Goal: Information Seeking & Learning: Learn about a topic

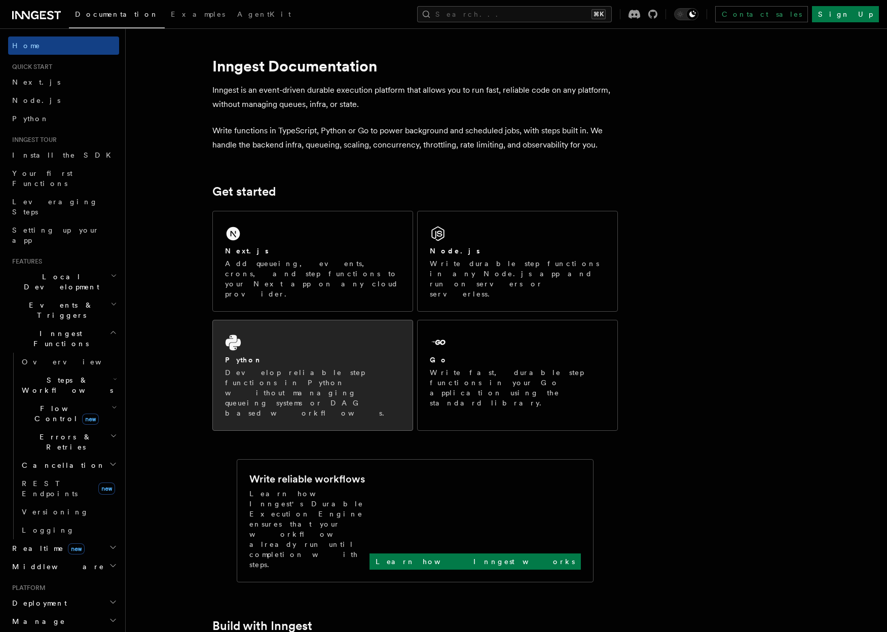
click at [277, 324] on div "Python Develop reliable step functions in Python without managing queueing syst…" at bounding box center [313, 375] width 200 height 110
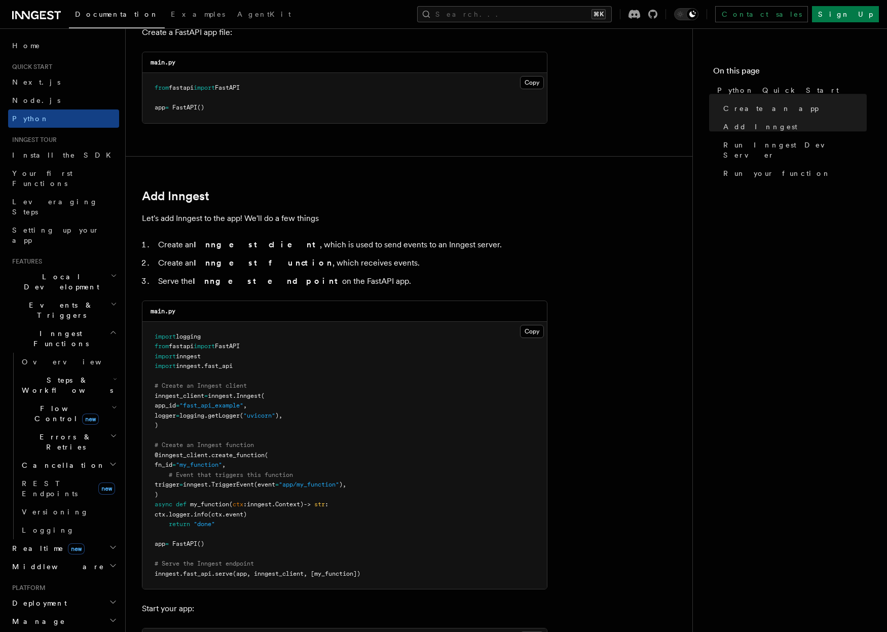
scroll to position [540, 0]
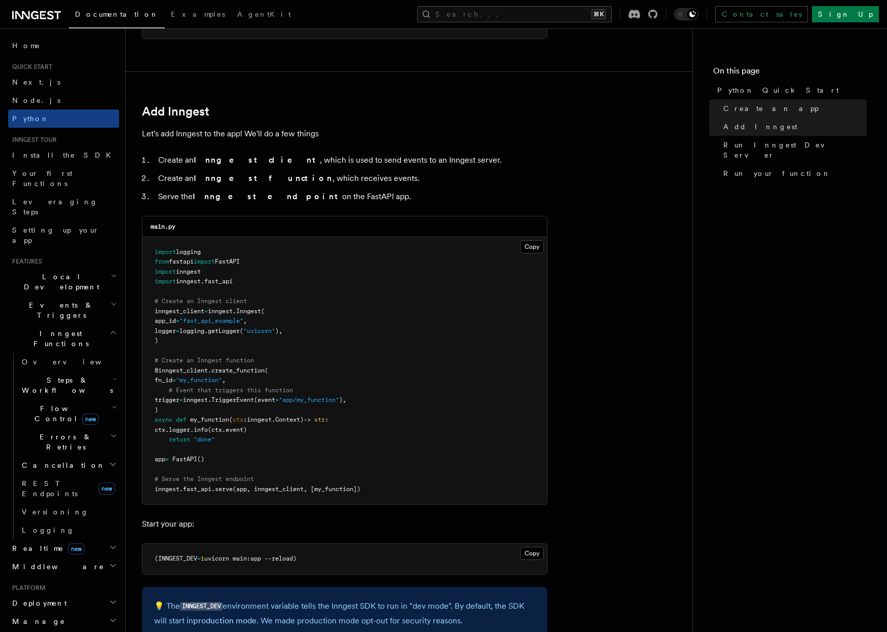
click at [56, 375] on span "Steps & Workflows" at bounding box center [65, 385] width 95 height 20
click at [52, 403] on span "Overview" at bounding box center [83, 408] width 104 height 10
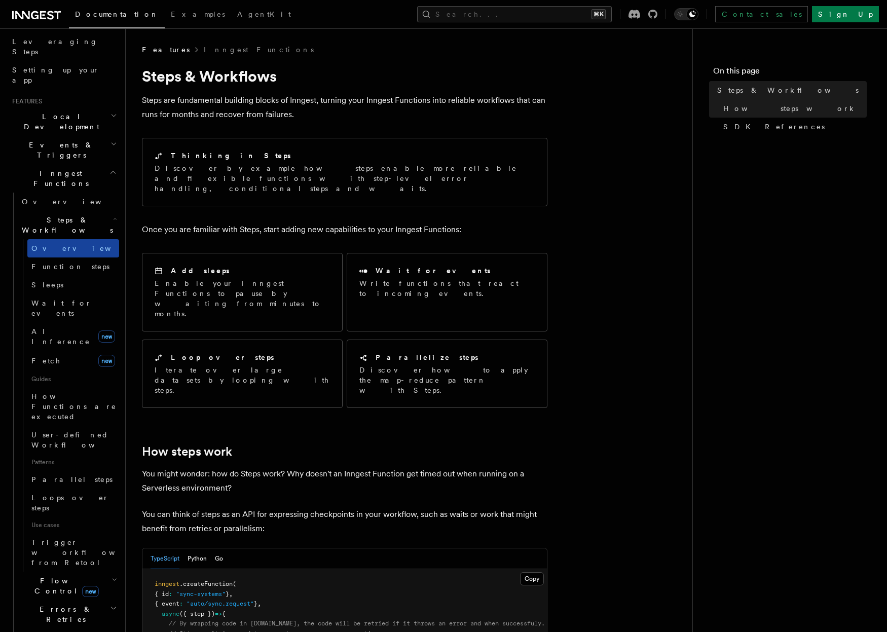
scroll to position [473, 0]
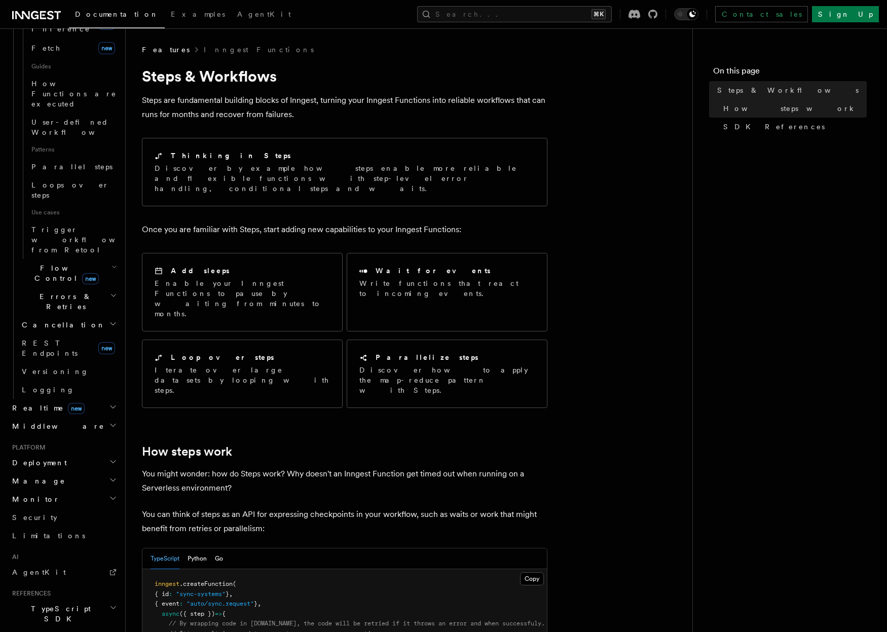
click at [209, 548] on div "TypeScript Python Go" at bounding box center [186, 558] width 72 height 21
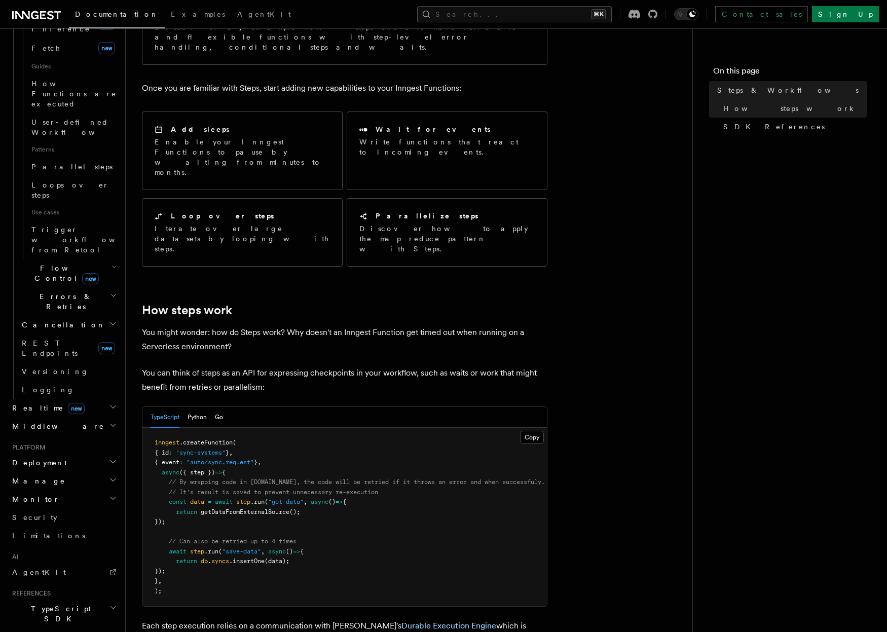
scroll to position [156, 0]
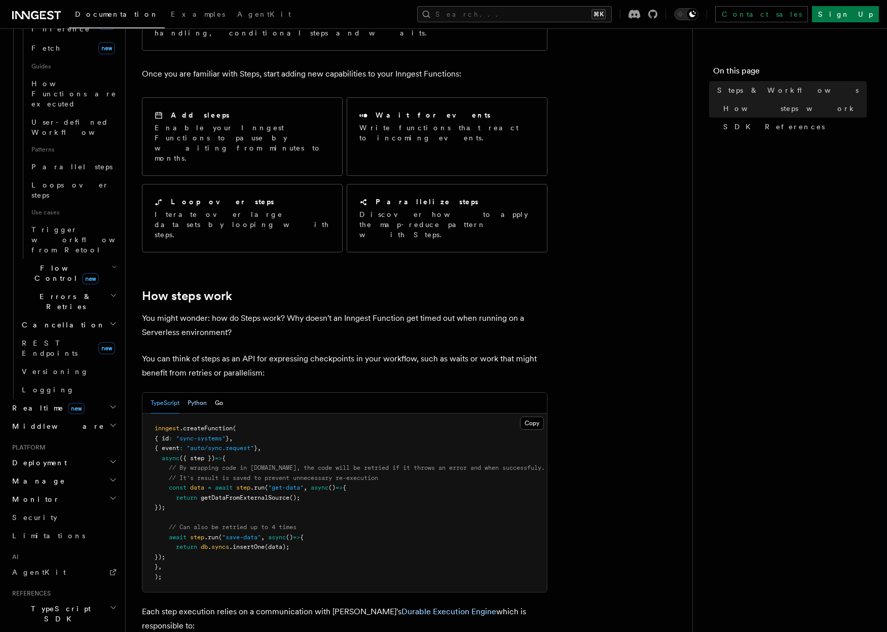
click at [195, 393] on button "Python" at bounding box center [196, 403] width 19 height 21
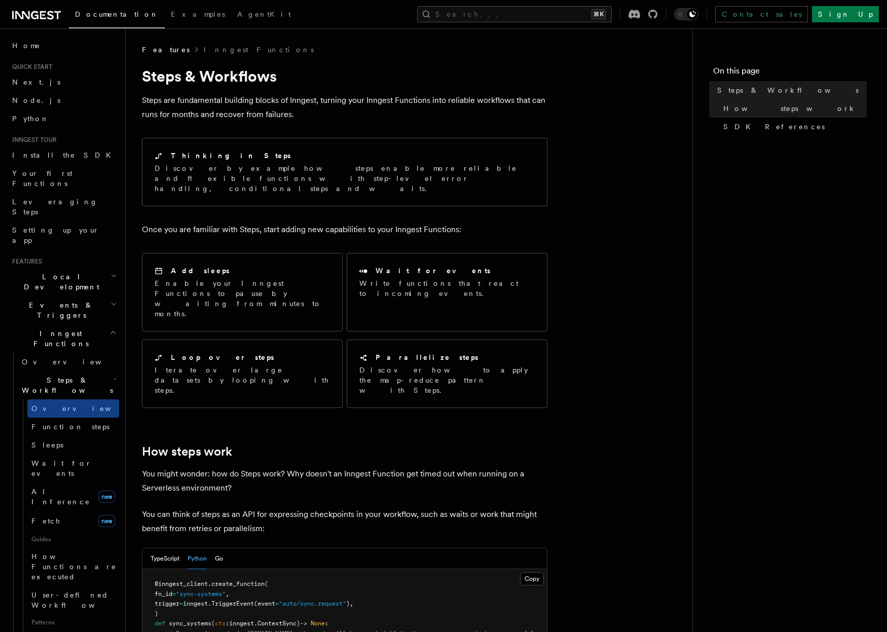
scroll to position [0, 0]
click at [48, 454] on link "Wait for events" at bounding box center [73, 468] width 92 height 28
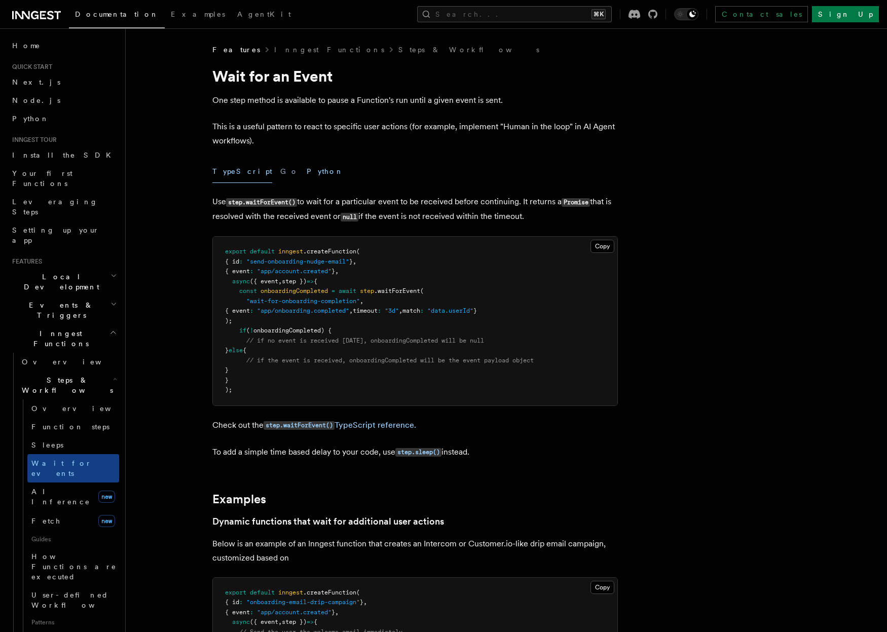
click at [307, 166] on button "Python" at bounding box center [325, 171] width 37 height 23
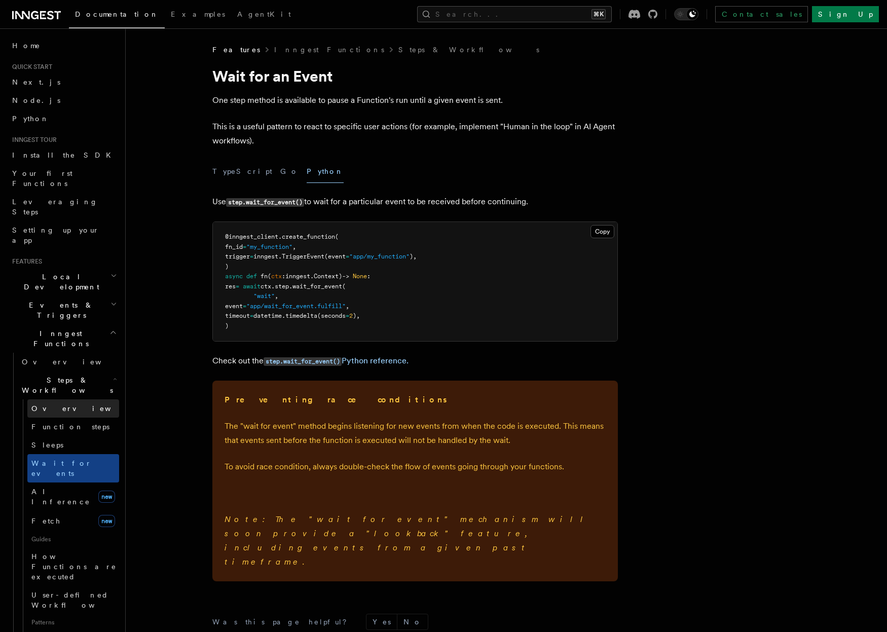
click at [41, 404] on span "Overview" at bounding box center [83, 408] width 104 height 8
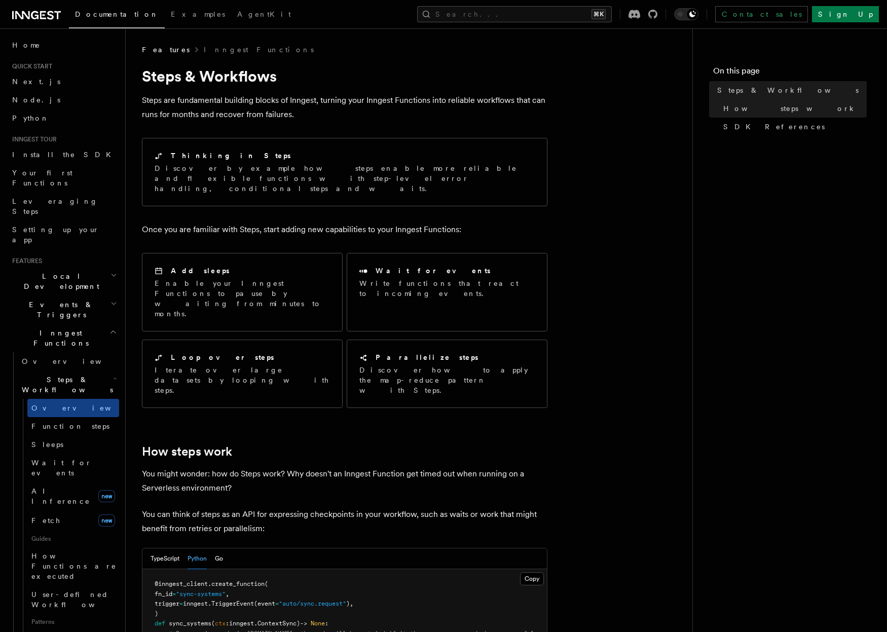
scroll to position [1, 0]
click at [64, 374] on span "Steps & Workflows" at bounding box center [65, 384] width 95 height 20
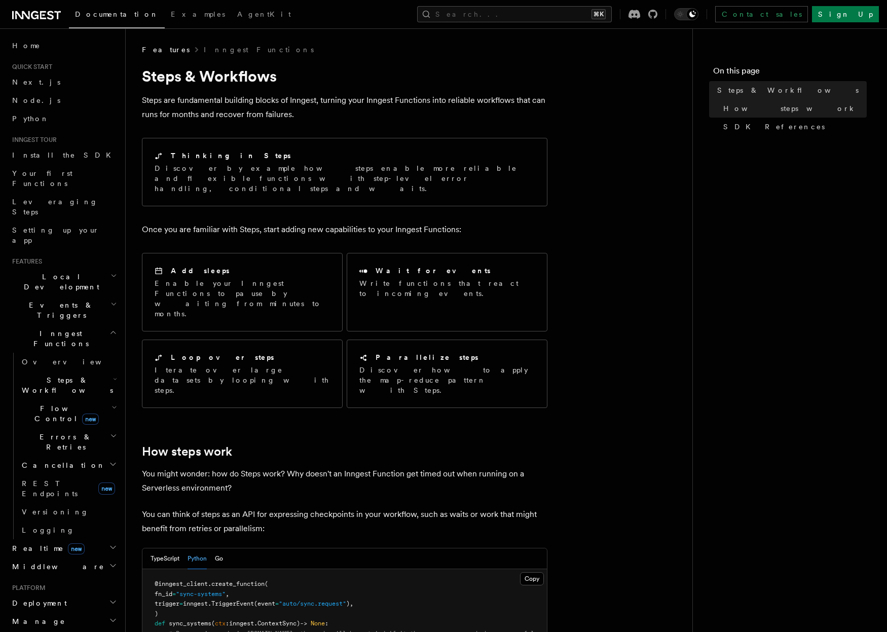
scroll to position [0, 0]
click at [29, 15] on icon at bounding box center [22, 15] width 15 height 8
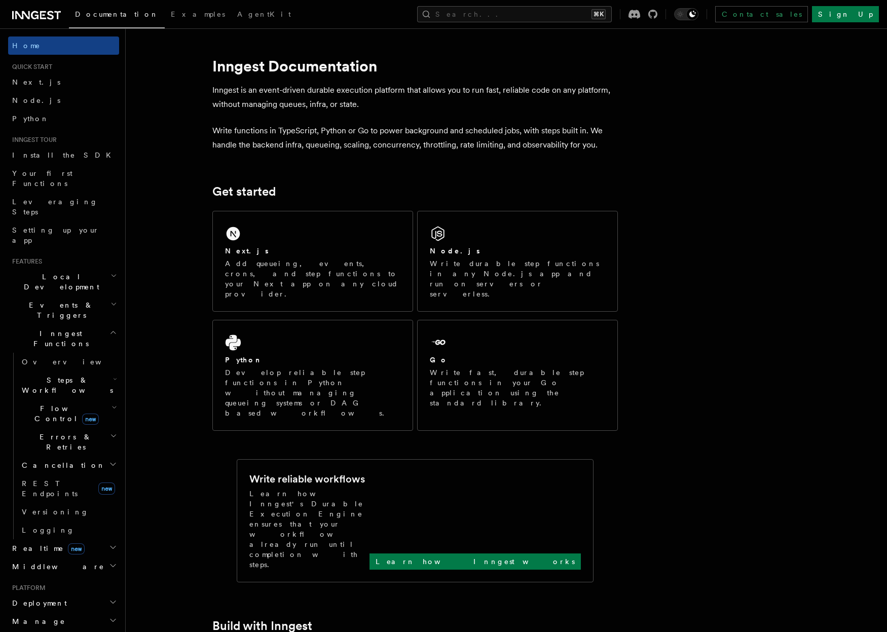
click at [57, 403] on span "Flow Control new" at bounding box center [65, 413] width 94 height 20
click at [33, 460] on span "Cancellation" at bounding box center [62, 465] width 88 height 10
click at [32, 432] on span "Errors & Retries" at bounding box center [64, 442] width 92 height 20
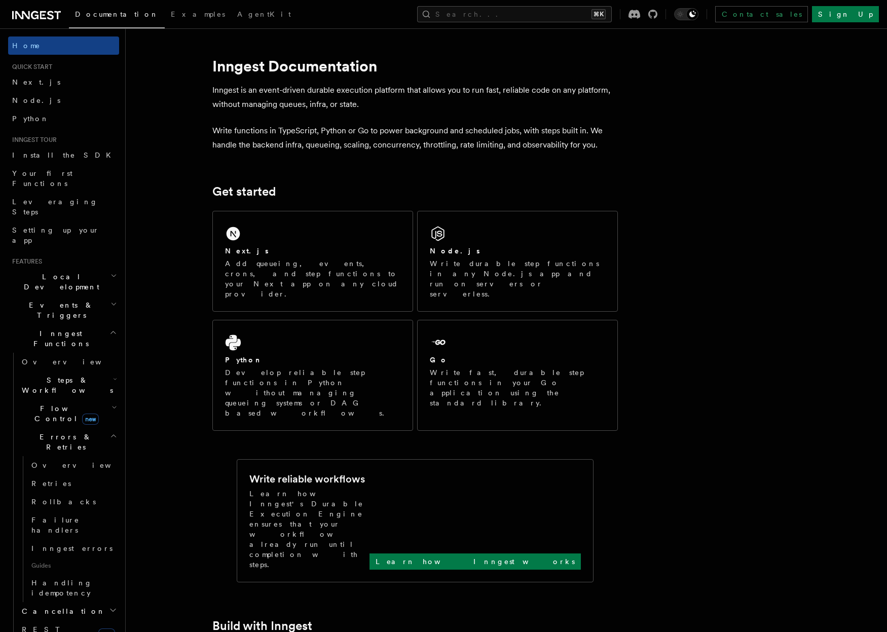
click at [32, 432] on span "Errors & Retries" at bounding box center [64, 442] width 92 height 20
click at [41, 375] on span "Steps & Workflows" at bounding box center [65, 385] width 95 height 20
click at [66, 403] on span "Flow Control new" at bounding box center [65, 413] width 94 height 20
click at [63, 428] on link "Overview" at bounding box center [73, 437] width 92 height 18
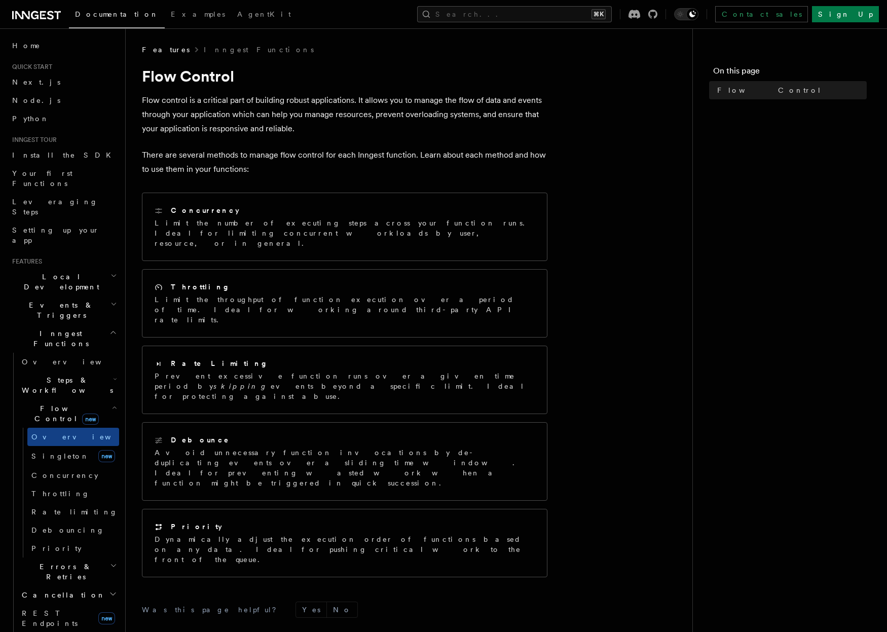
click at [49, 403] on span "Flow Control new" at bounding box center [65, 413] width 94 height 20
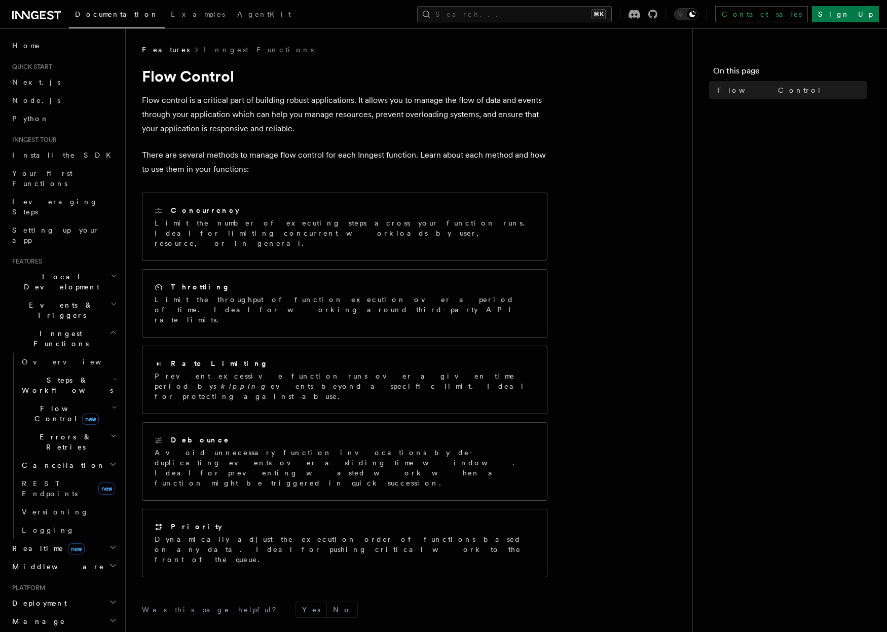
click at [48, 371] on h2 "Steps & Workflows" at bounding box center [68, 385] width 101 height 28
click at [47, 358] on span "Overview" at bounding box center [74, 362] width 104 height 8
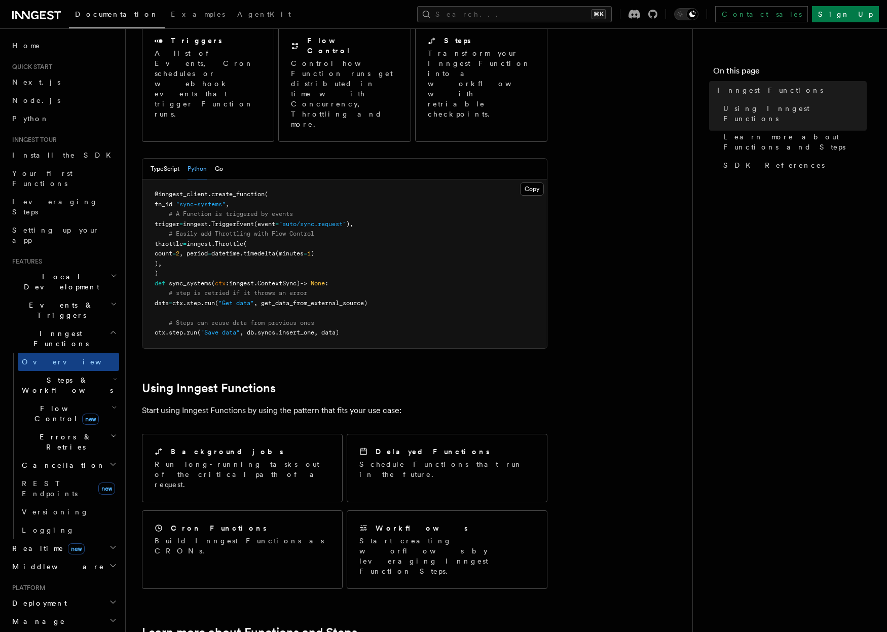
scroll to position [127, 0]
click at [71, 539] on h2 "Realtime new" at bounding box center [63, 548] width 111 height 18
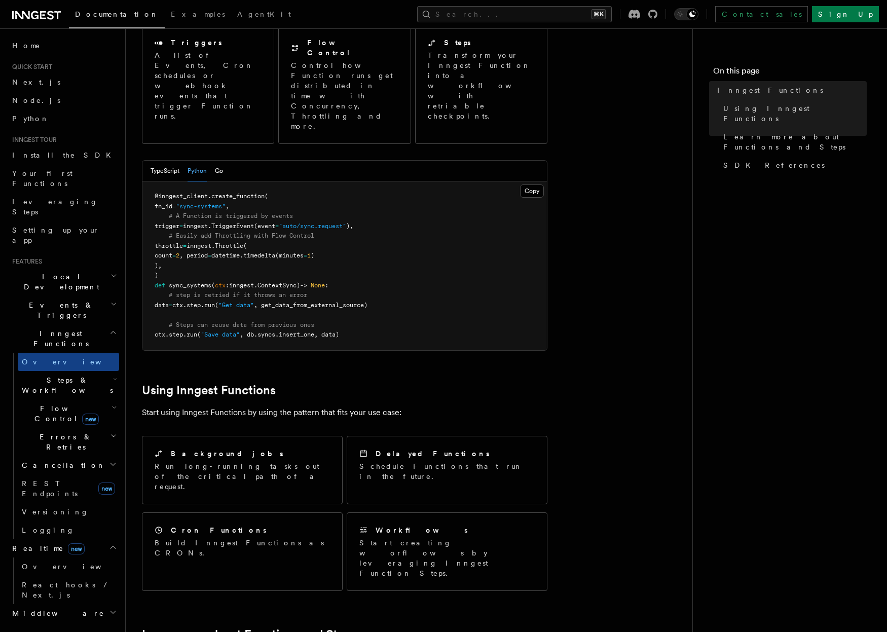
click at [71, 539] on h2 "Realtime new" at bounding box center [63, 548] width 111 height 18
click at [69, 612] on h2 "Manage" at bounding box center [63, 621] width 111 height 18
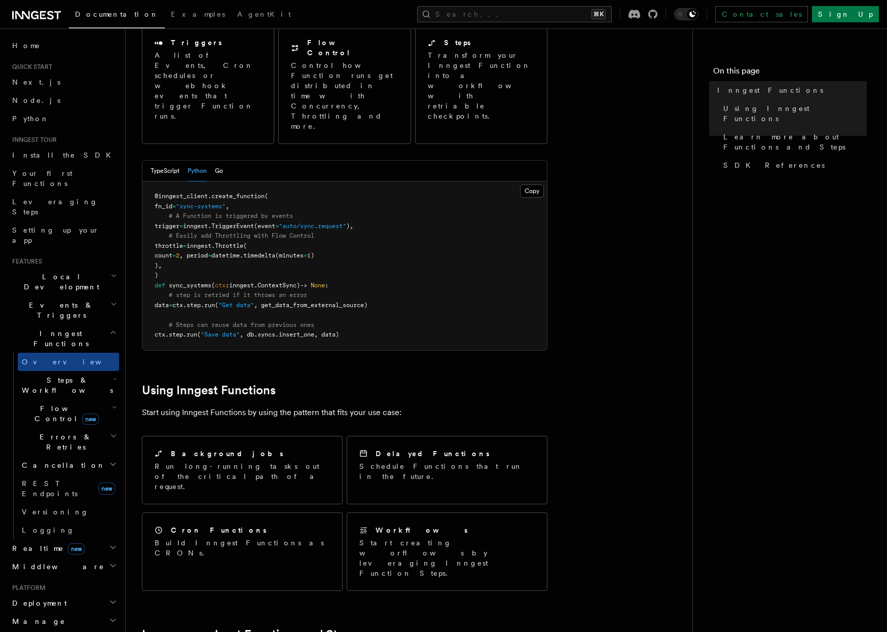
click at [67, 612] on h2 "Manage" at bounding box center [63, 621] width 111 height 18
click at [55, 631] on span "Environments" at bounding box center [66, 639] width 88 height 8
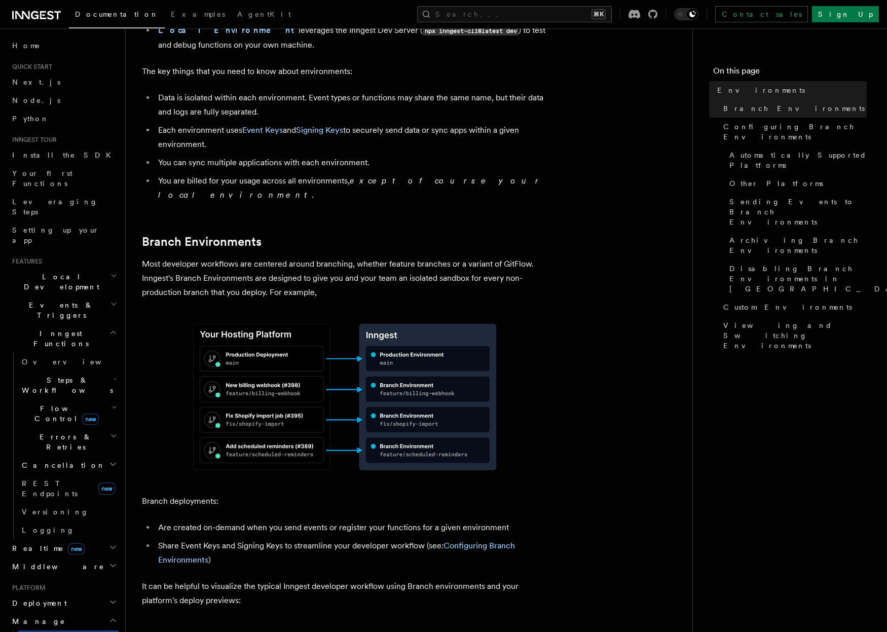
scroll to position [225, 0]
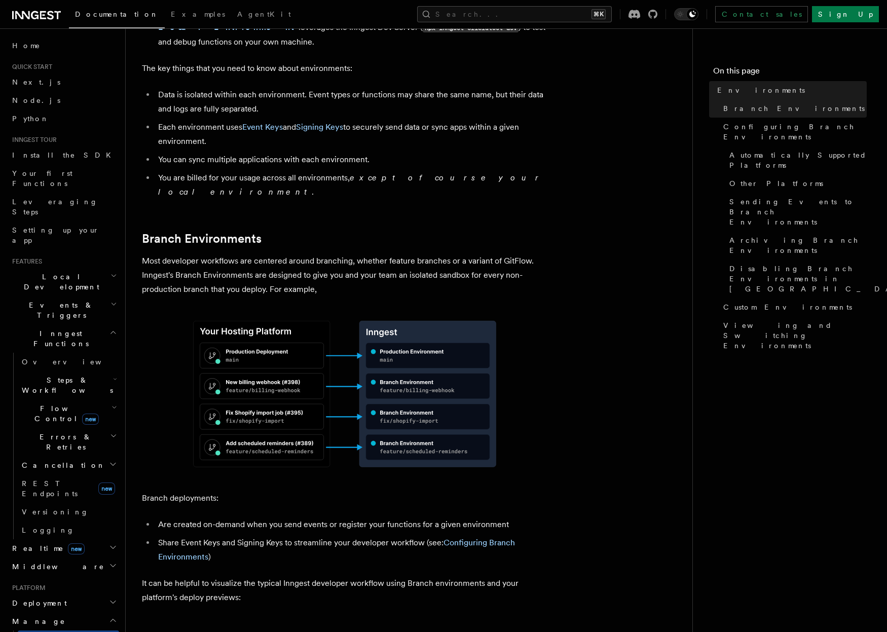
click at [80, 612] on h2 "Manage" at bounding box center [63, 621] width 111 height 18
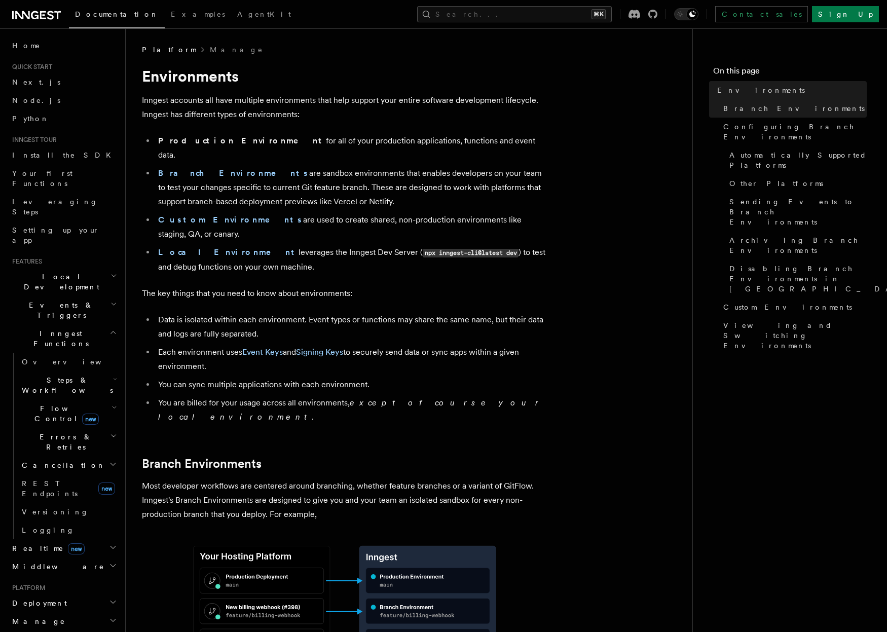
scroll to position [0, 0]
click at [53, 13] on icon at bounding box center [36, 15] width 49 height 12
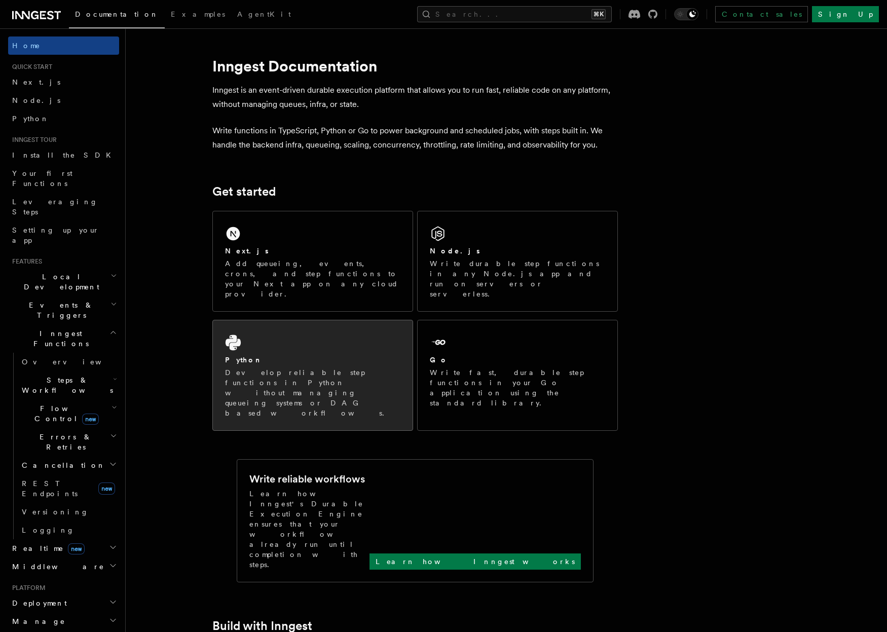
click at [273, 320] on div "Python Develop reliable step functions in Python without managing queueing syst…" at bounding box center [313, 375] width 200 height 110
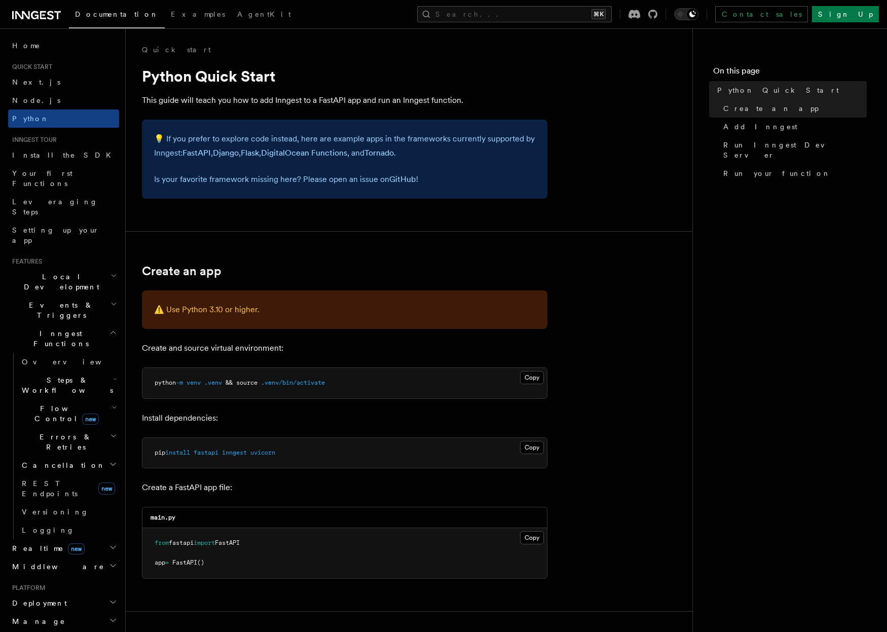
click at [103, 428] on h2 "Errors & Retries" at bounding box center [68, 442] width 101 height 28
click at [48, 461] on span "Overview" at bounding box center [83, 465] width 104 height 8
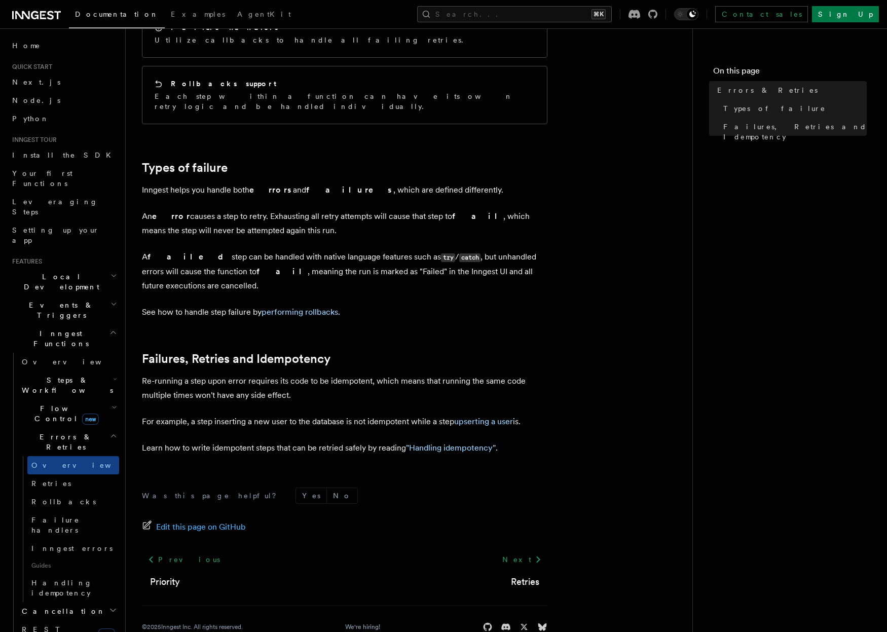
scroll to position [236, 0]
click at [34, 479] on span "Retries" at bounding box center [51, 483] width 40 height 8
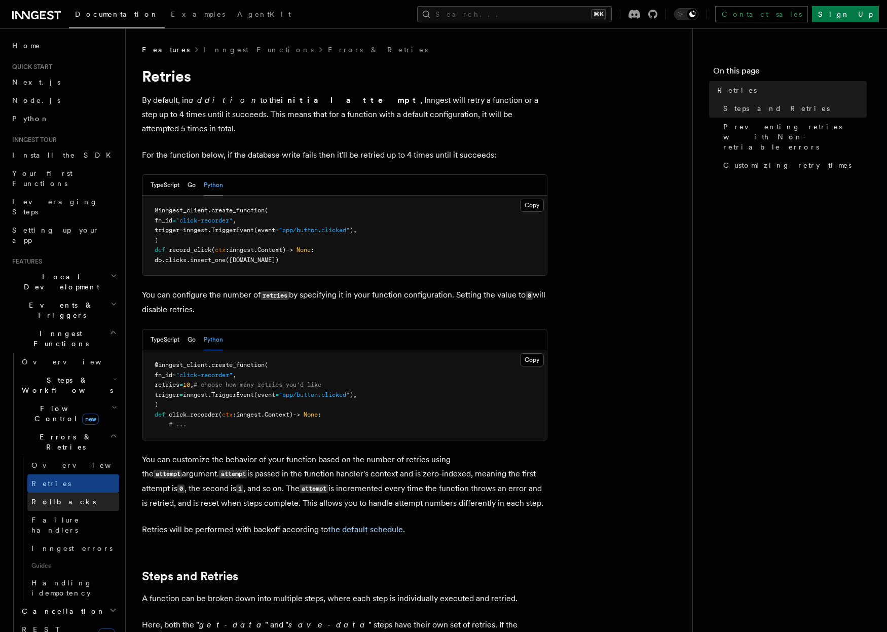
click at [50, 498] on span "Rollbacks" at bounding box center [63, 502] width 64 height 8
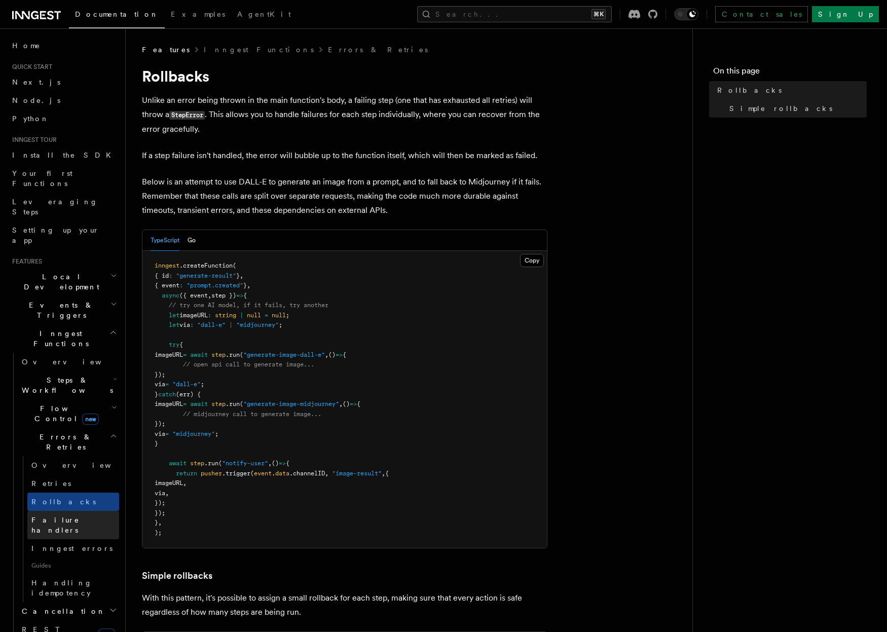
click at [56, 516] on span "Failure handlers" at bounding box center [55, 525] width 48 height 18
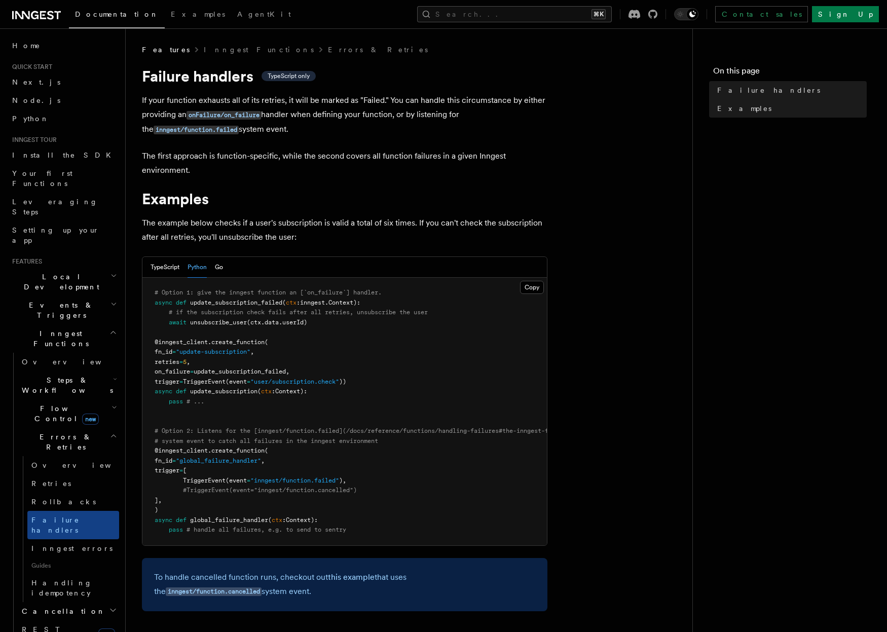
click at [39, 403] on span "Flow Control new" at bounding box center [65, 413] width 94 height 20
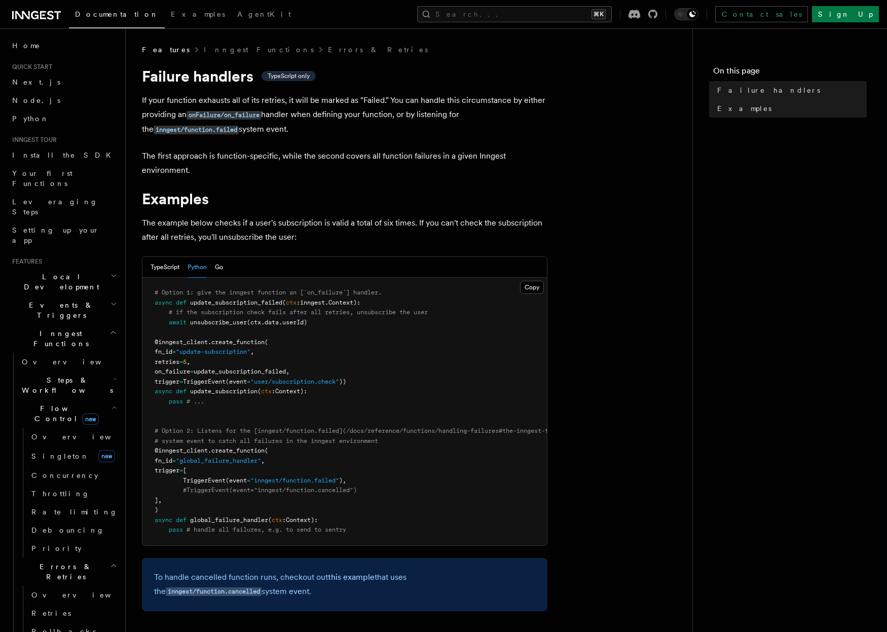
click at [43, 375] on span "Steps & Workflows" at bounding box center [65, 385] width 95 height 20
click at [48, 404] on span "Overview" at bounding box center [83, 408] width 104 height 8
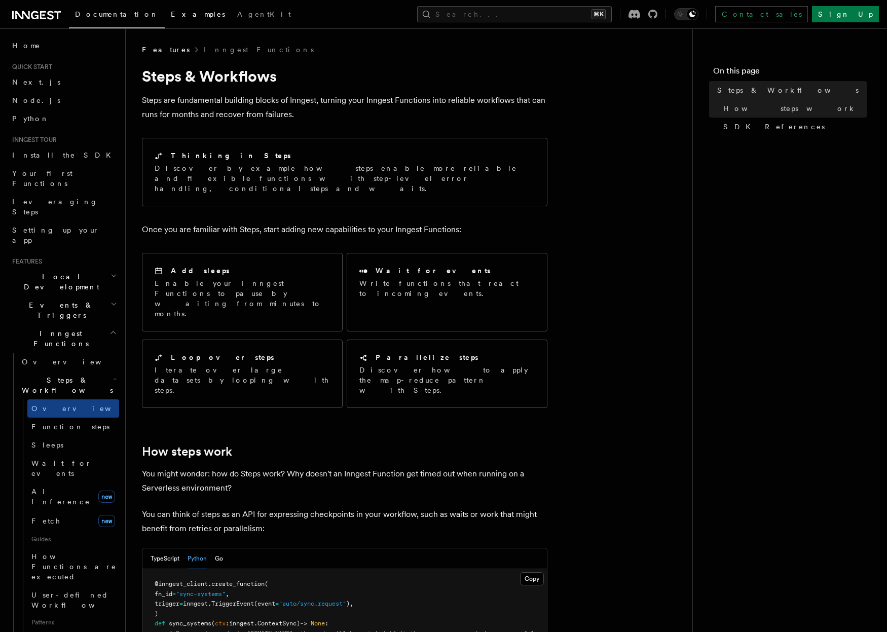
click at [171, 13] on span "Examples" at bounding box center [198, 14] width 54 height 8
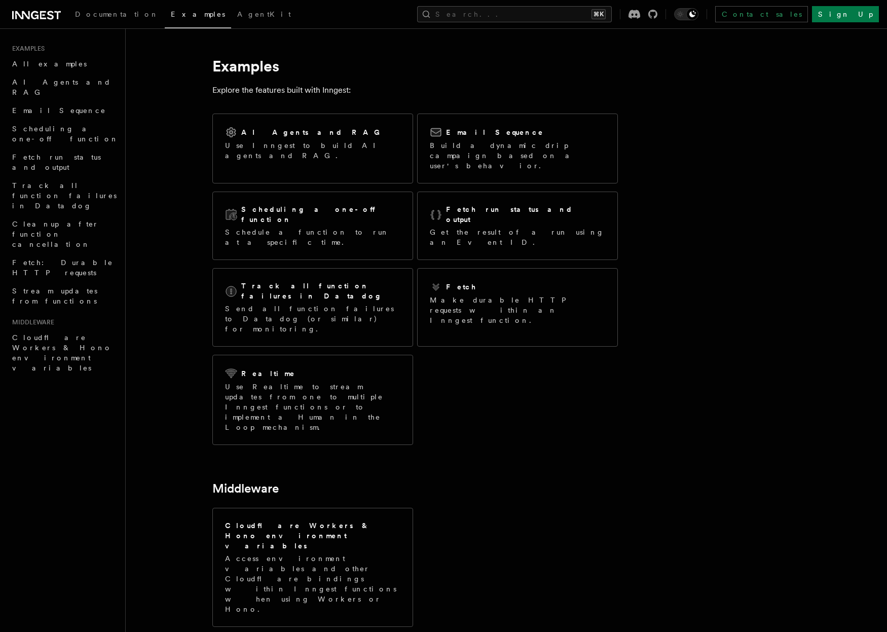
click at [42, 11] on icon at bounding box center [36, 15] width 49 height 12
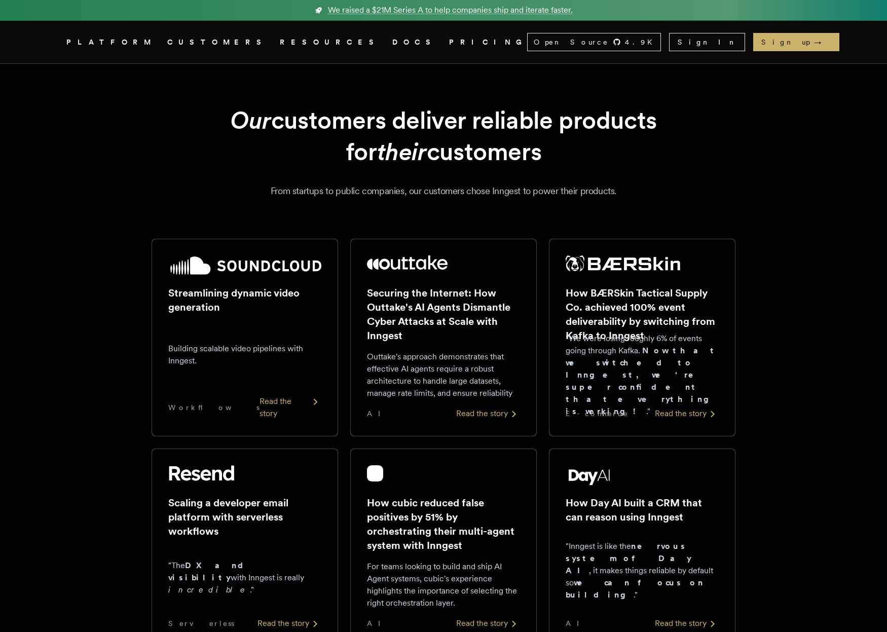
click at [392, 45] on link "DOCS" at bounding box center [414, 42] width 45 height 13
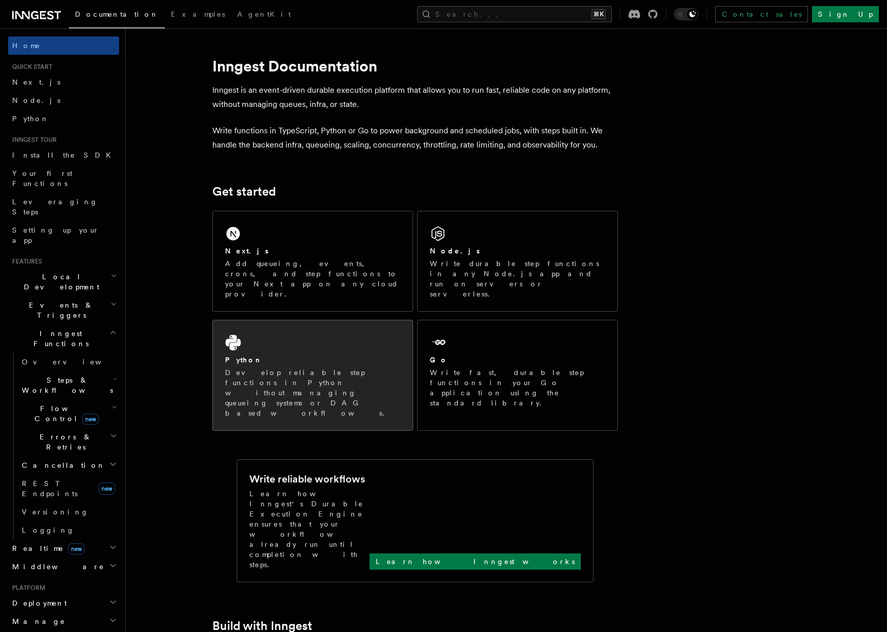
click at [278, 355] on div "Python" at bounding box center [312, 360] width 175 height 11
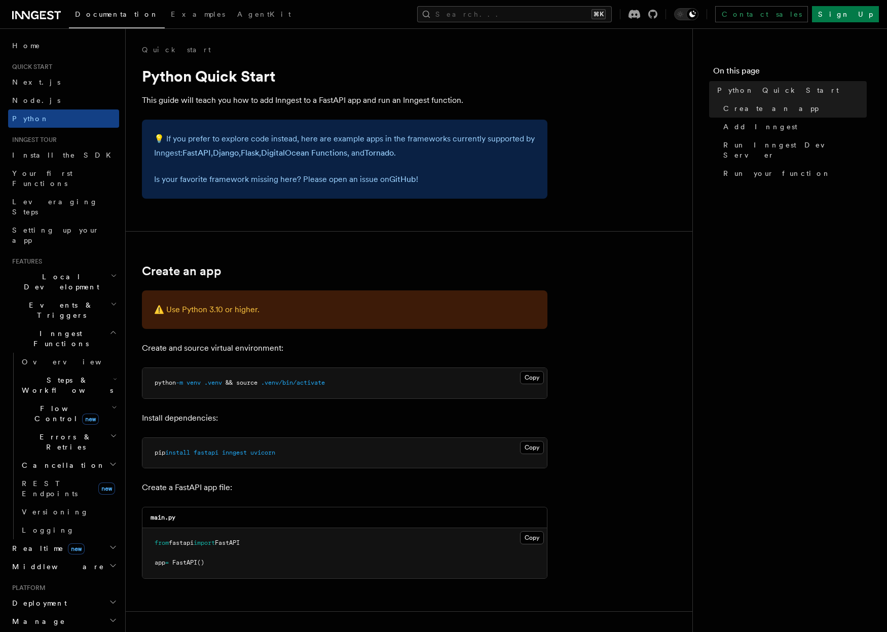
click at [58, 375] on span "Steps & Workflows" at bounding box center [65, 385] width 95 height 20
click at [60, 404] on span "Overview" at bounding box center [83, 408] width 104 height 8
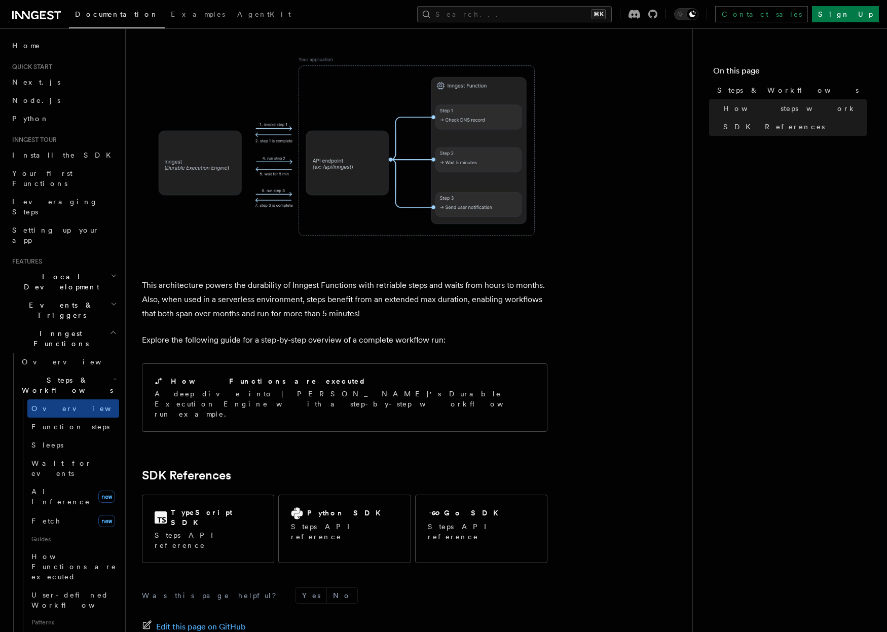
scroll to position [767, 0]
click at [59, 631] on span "Parallel steps" at bounding box center [71, 639] width 81 height 8
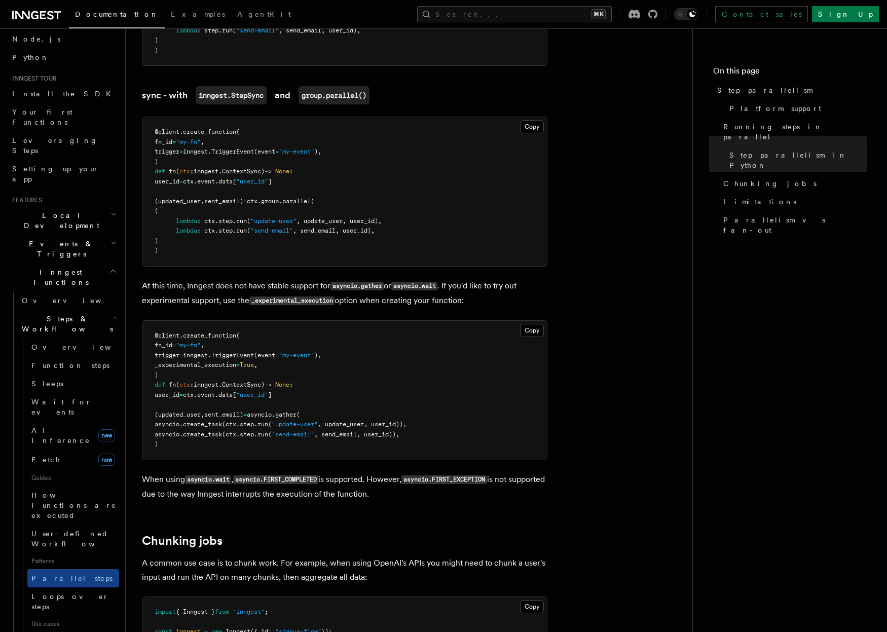
scroll to position [59, 0]
click at [58, 294] on link "Overview" at bounding box center [68, 303] width 101 height 18
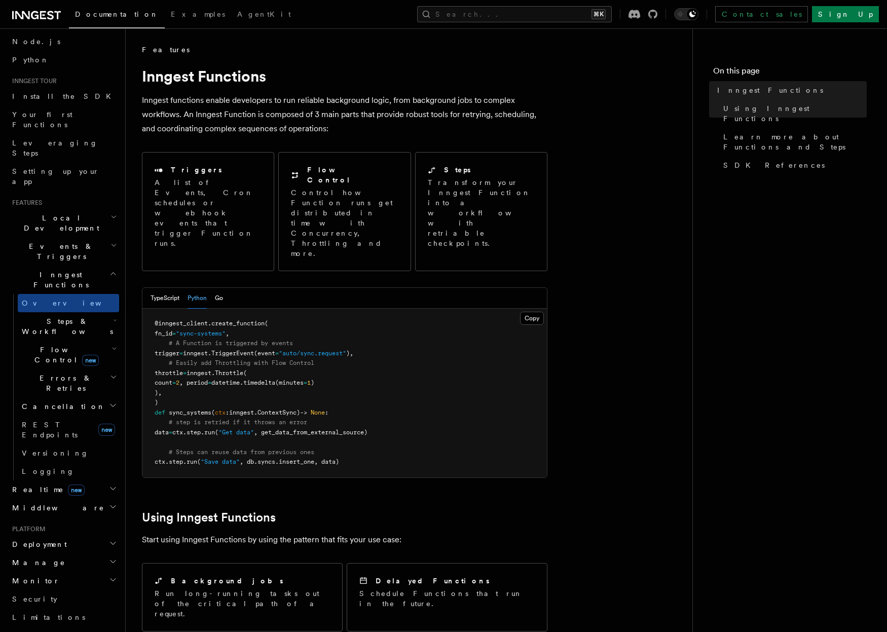
click at [47, 241] on span "Events & Triggers" at bounding box center [59, 251] width 102 height 20
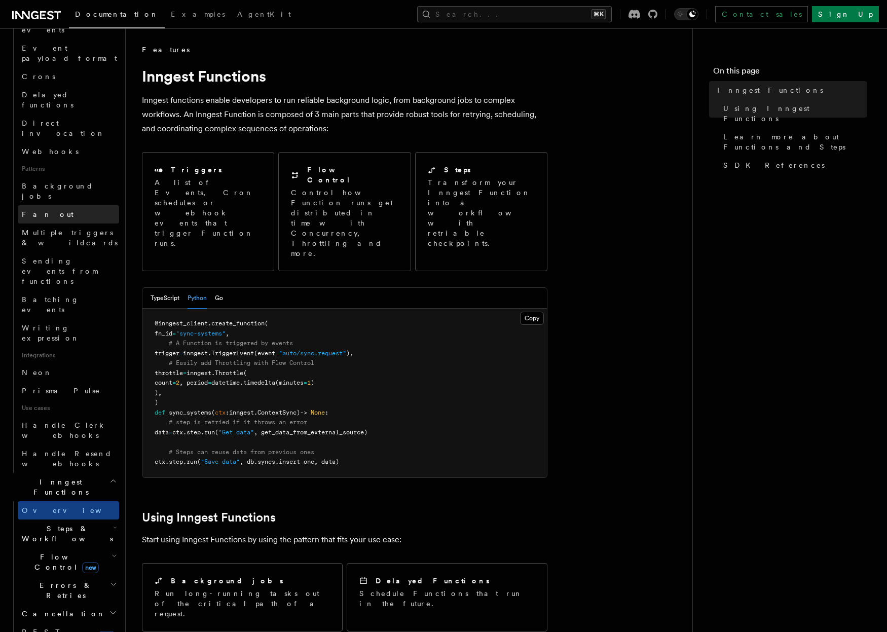
scroll to position [561, 0]
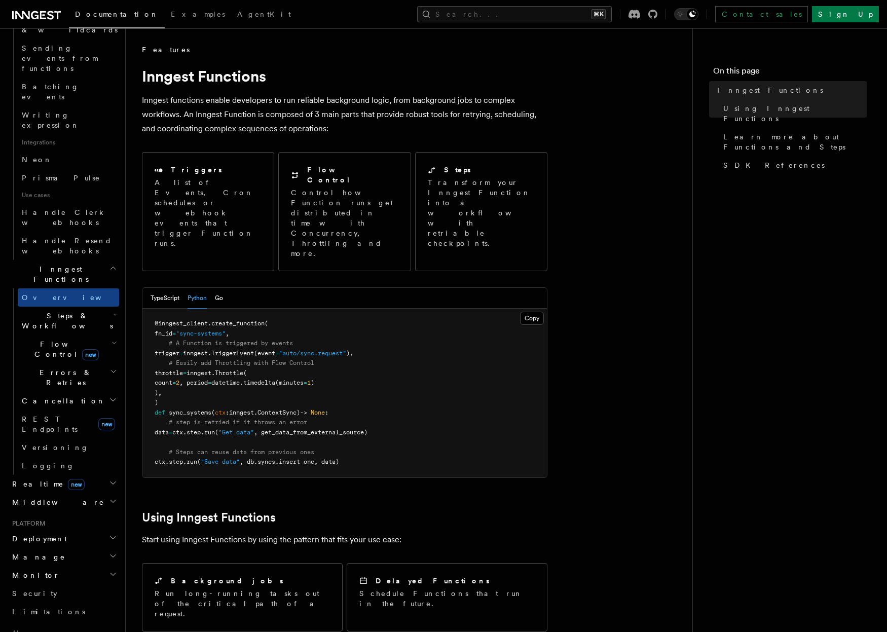
click at [36, 552] on span "Manage" at bounding box center [36, 557] width 57 height 10
click at [37, 571] on span "Environments" at bounding box center [66, 575] width 88 height 8
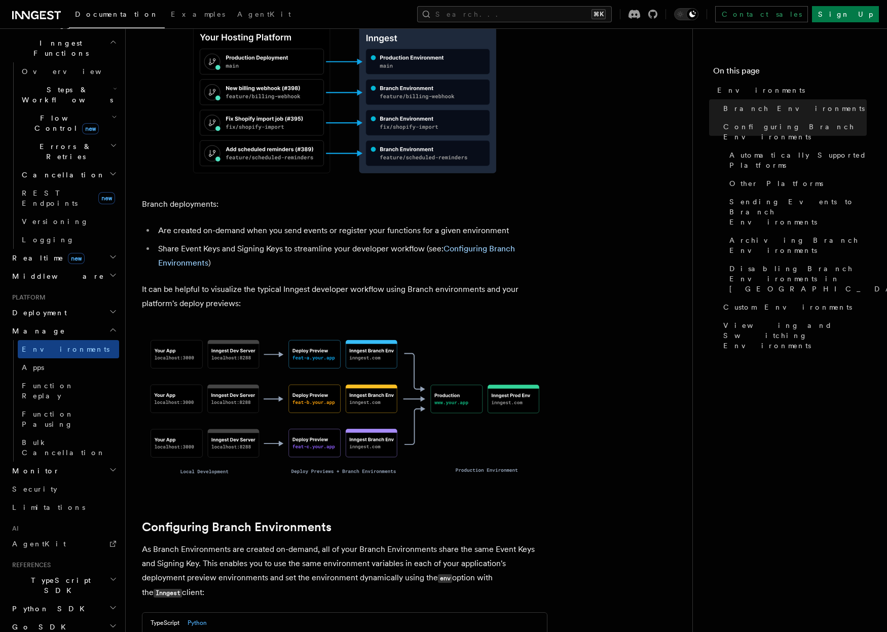
scroll to position [476, 0]
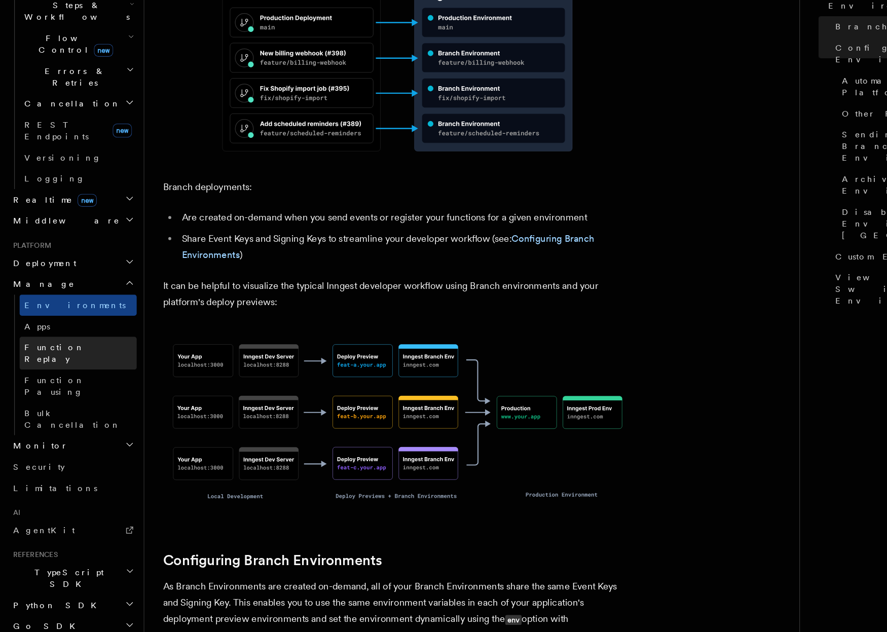
click at [54, 382] on span "Function Replay" at bounding box center [48, 391] width 52 height 18
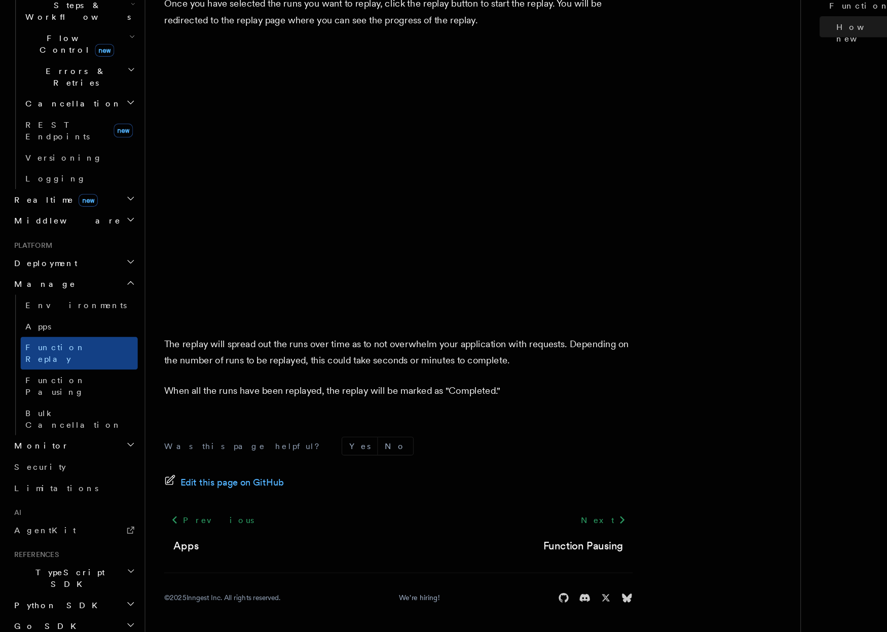
scroll to position [1514, 0]
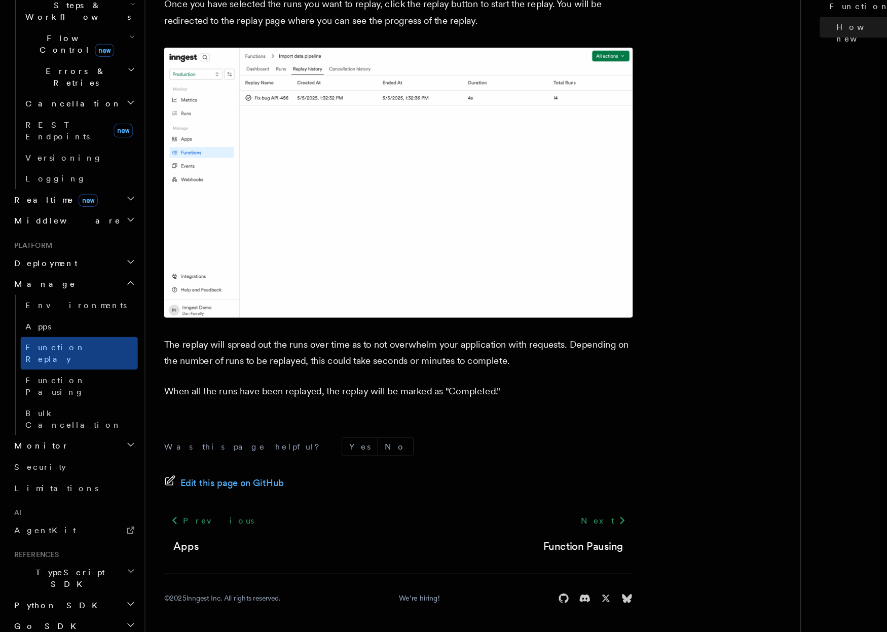
click at [66, 410] on span "Function Pausing" at bounding box center [48, 419] width 52 height 18
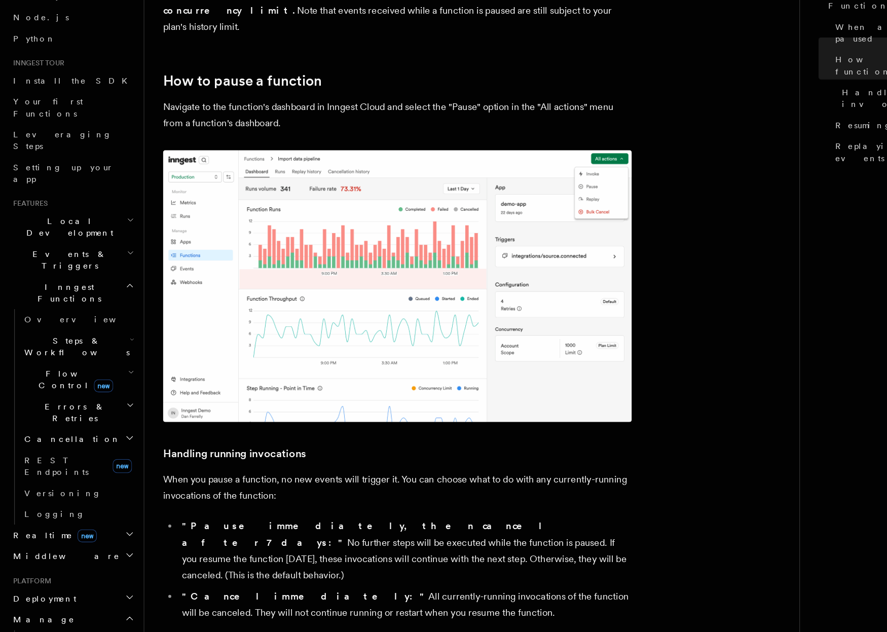
click at [57, 432] on span "Errors & Retries" at bounding box center [64, 442] width 92 height 20
click at [46, 399] on h2 "Flow Control new" at bounding box center [68, 413] width 101 height 28
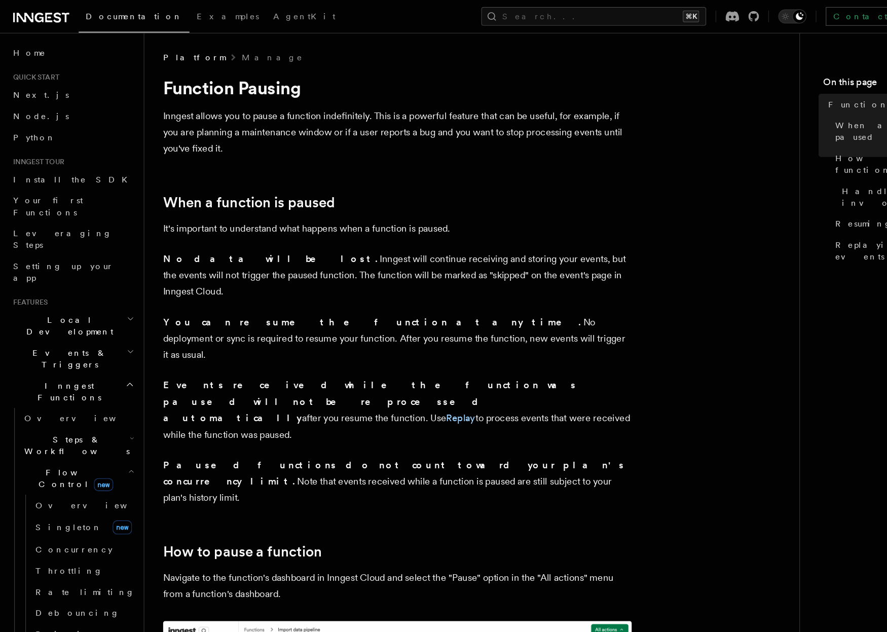
scroll to position [0, 1]
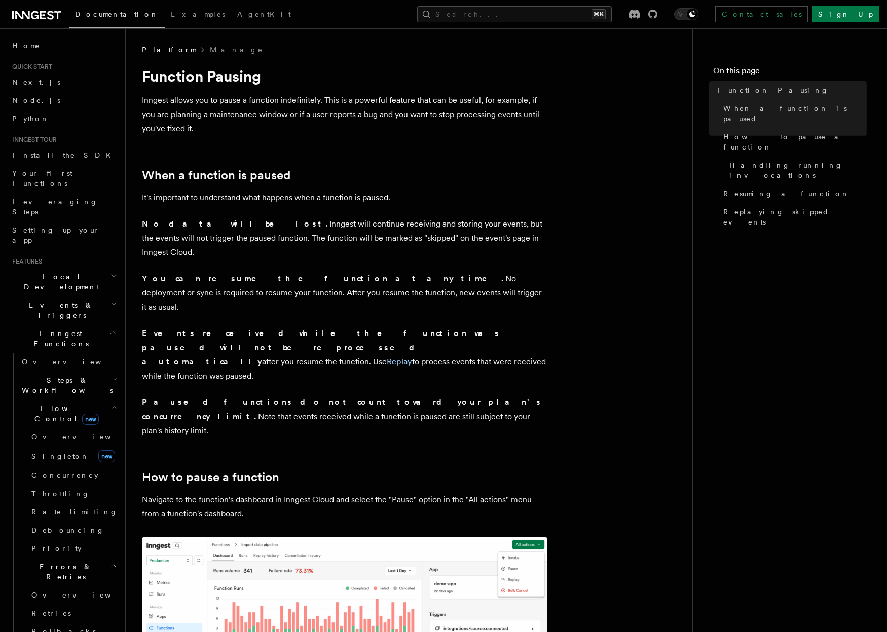
click at [56, 12] on icon at bounding box center [57, 15] width 7 height 8
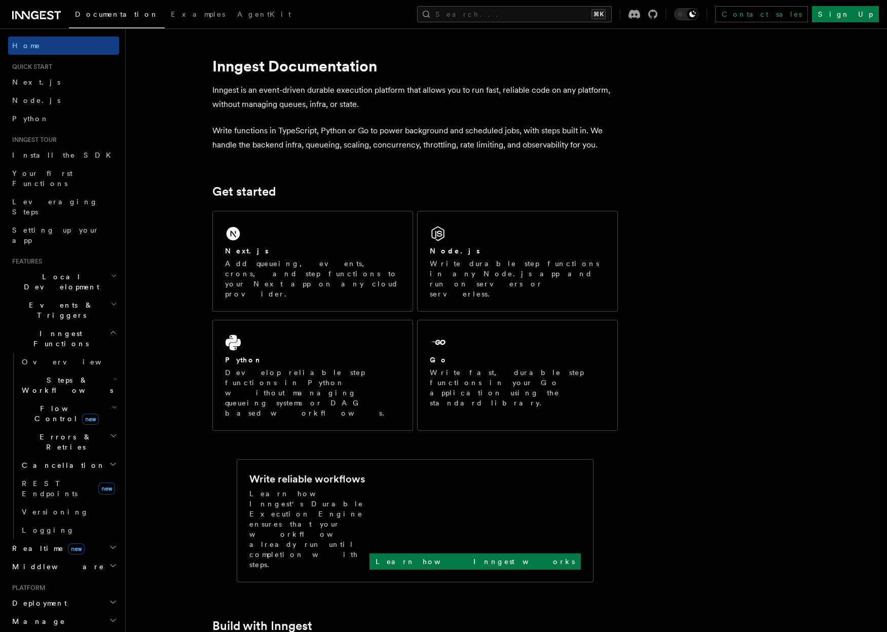
click at [42, 403] on span "Flow Control new" at bounding box center [65, 413] width 94 height 20
click at [40, 433] on span "Overview" at bounding box center [83, 437] width 104 height 8
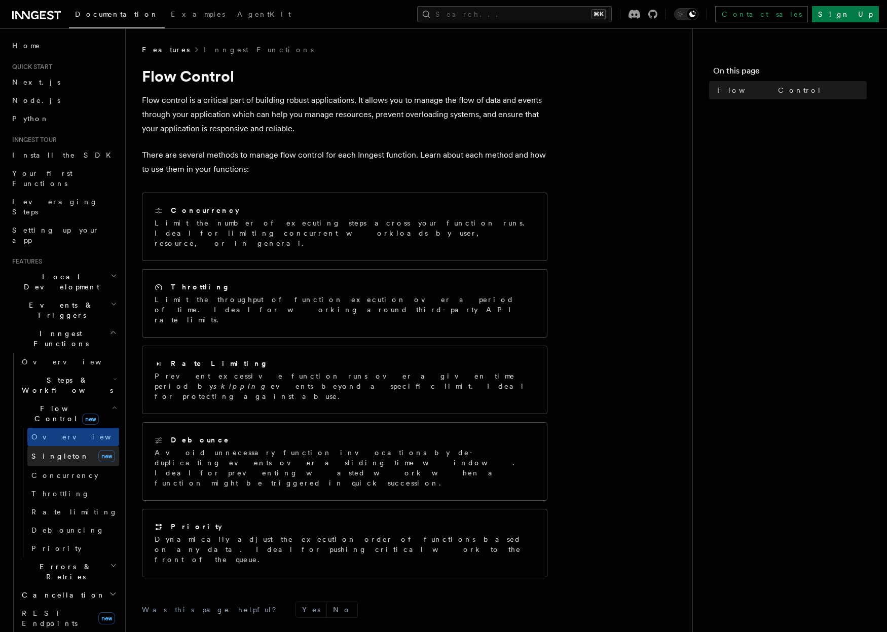
click at [47, 452] on span "Singleton" at bounding box center [60, 456] width 58 height 8
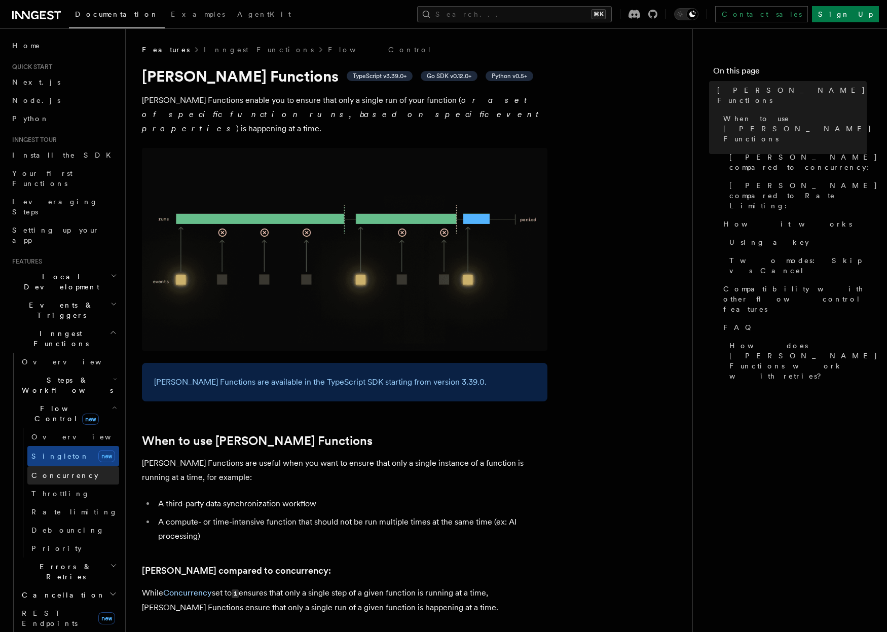
click at [48, 471] on span "Concurrency" at bounding box center [64, 475] width 67 height 8
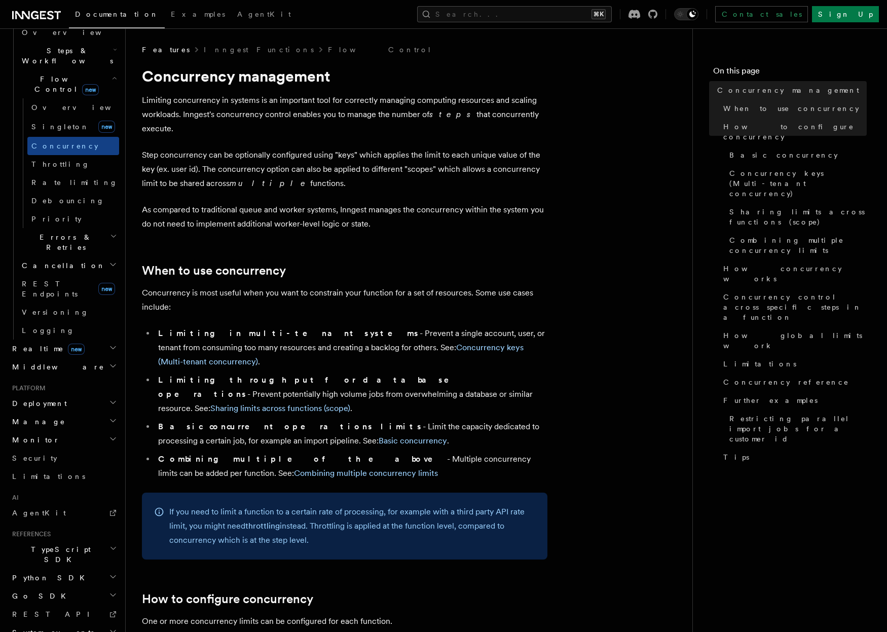
scroll to position [329, 0]
click at [102, 340] on h2 "Realtime new" at bounding box center [63, 349] width 111 height 18
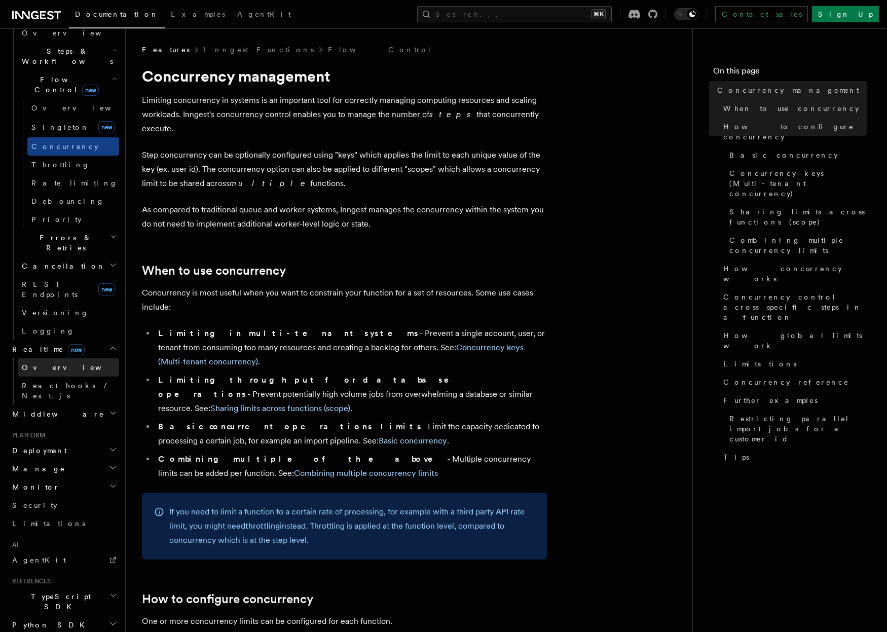
click at [30, 363] on span "Overview" at bounding box center [74, 367] width 104 height 8
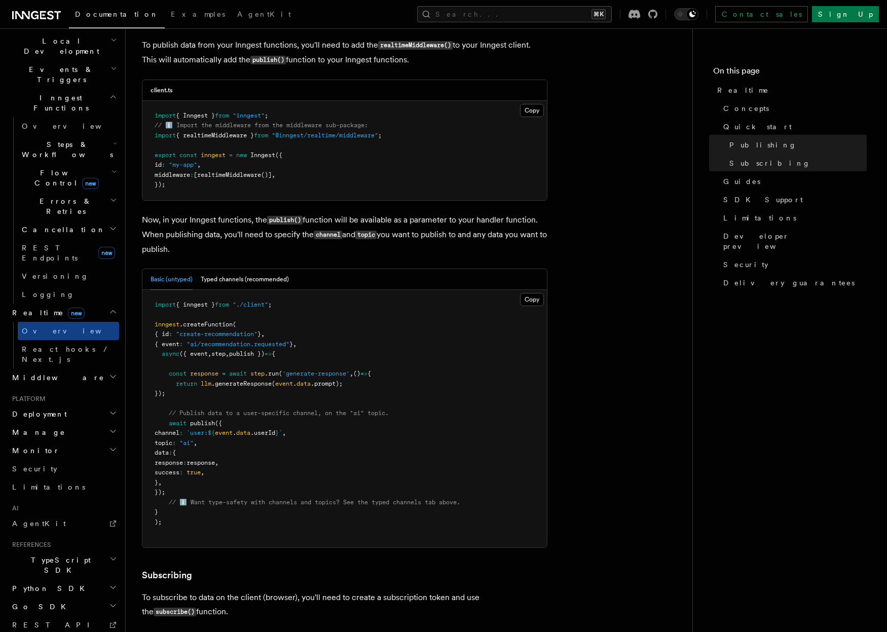
scroll to position [796, 0]
click at [51, 368] on h2 "Middleware" at bounding box center [63, 377] width 111 height 18
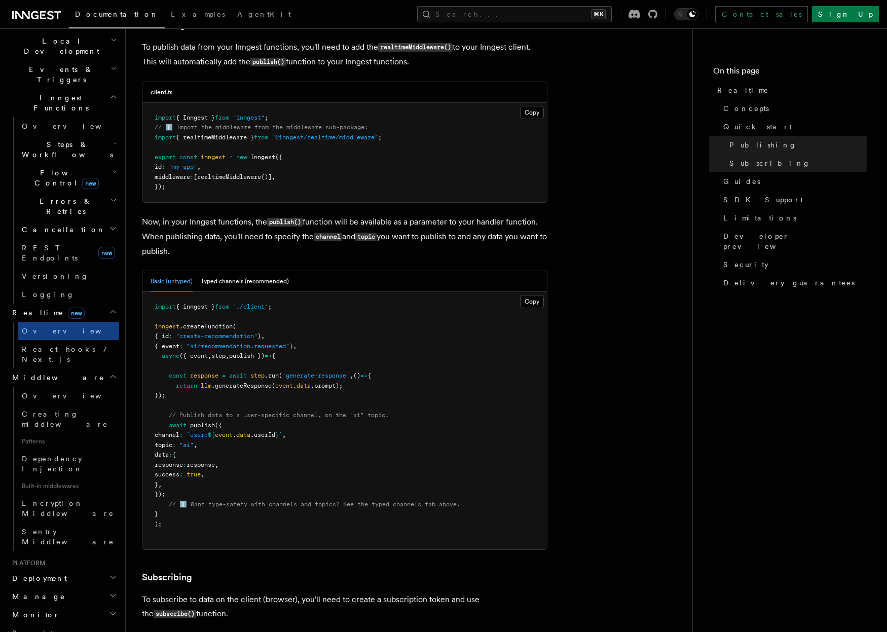
click at [51, 368] on h2 "Middleware" at bounding box center [63, 377] width 111 height 18
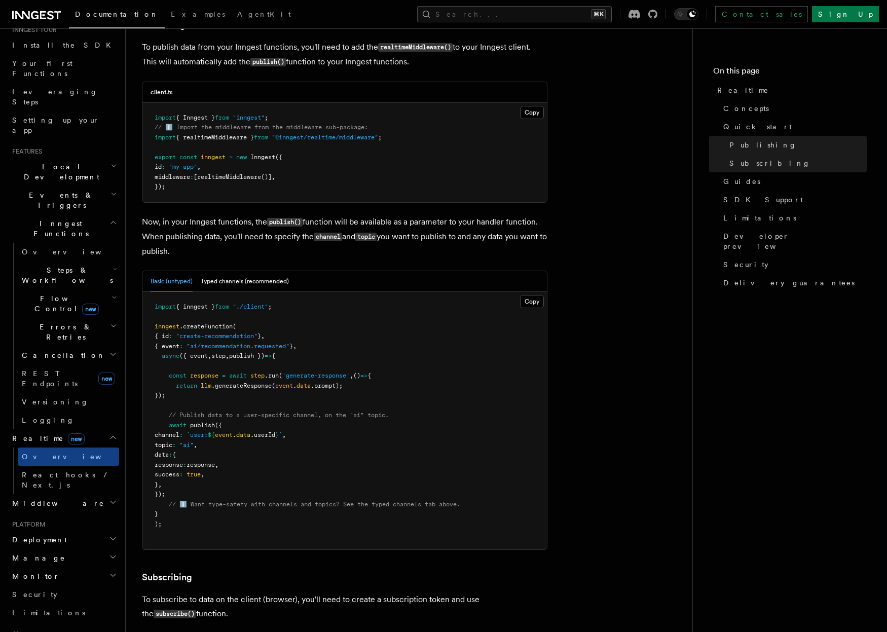
click at [41, 218] on span "Inngest Functions" at bounding box center [58, 228] width 101 height 20
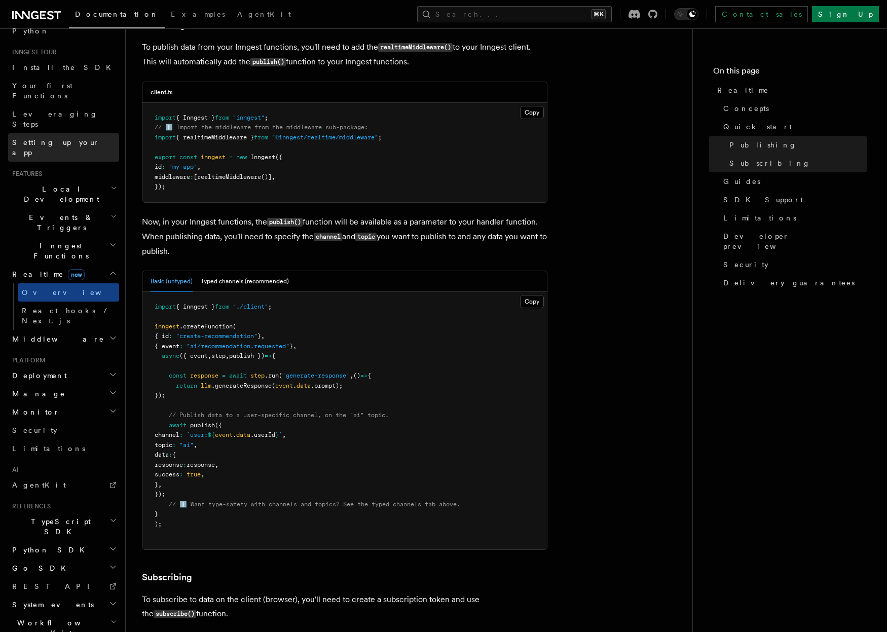
click at [36, 133] on link "Setting up your app" at bounding box center [63, 147] width 111 height 28
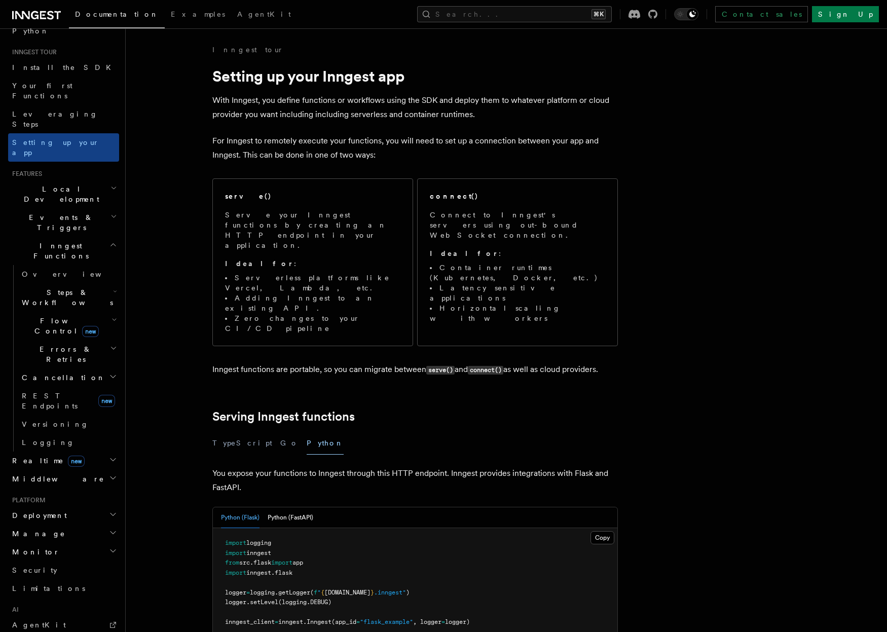
click at [41, 184] on span "Local Development" at bounding box center [59, 194] width 102 height 20
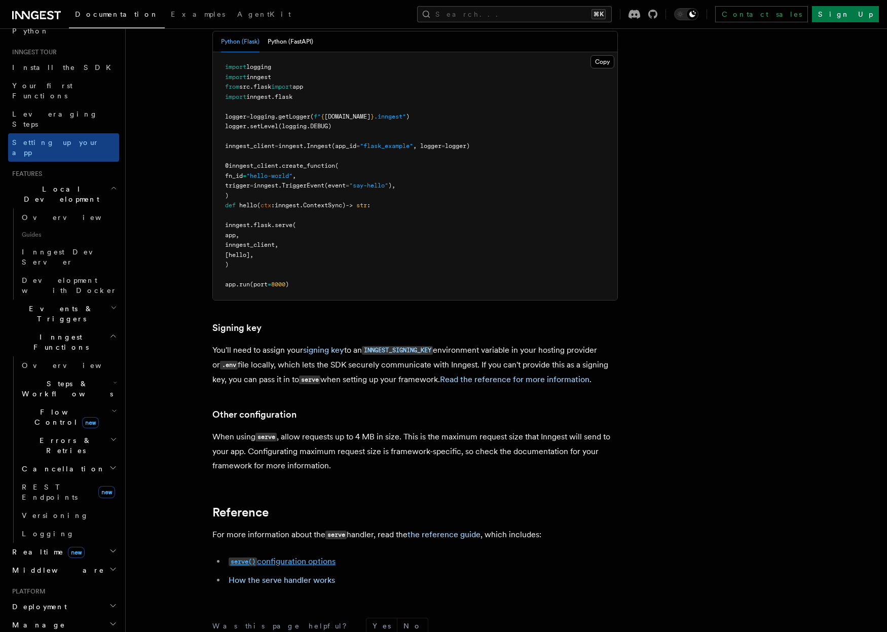
scroll to position [474, 0]
click at [77, 431] on h2 "Errors & Retries" at bounding box center [68, 445] width 101 height 28
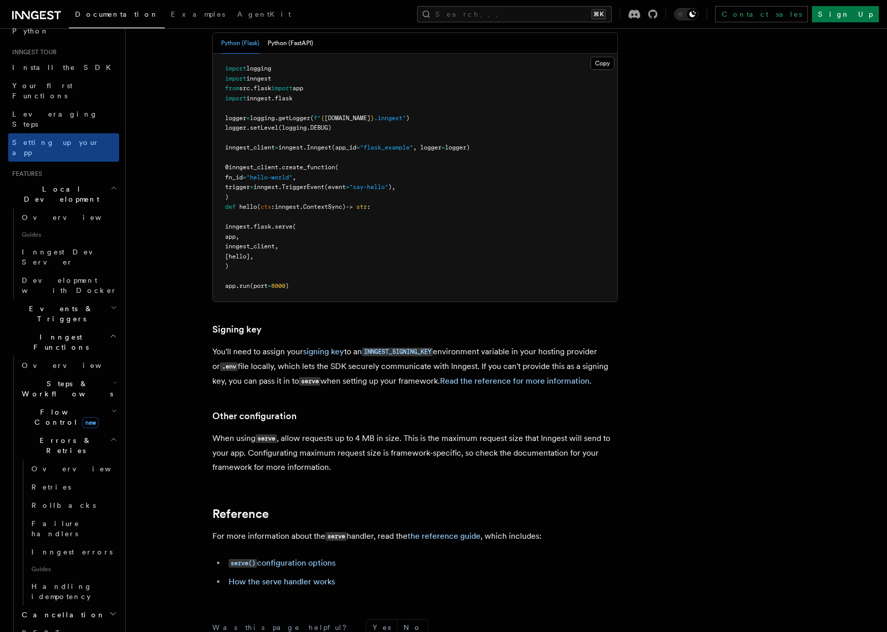
click at [73, 431] on h2 "Errors & Retries" at bounding box center [68, 445] width 101 height 28
click at [73, 460] on h2 "Cancellation" at bounding box center [68, 469] width 101 height 18
click at [60, 483] on span "Overview" at bounding box center [83, 487] width 104 height 8
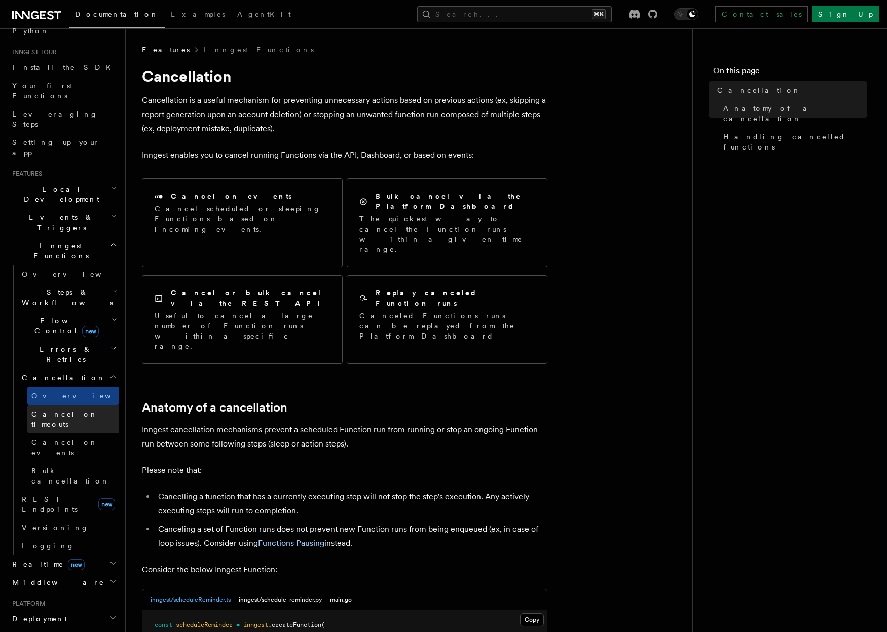
click at [45, 410] on span "Cancel on timeouts" at bounding box center [64, 419] width 66 height 18
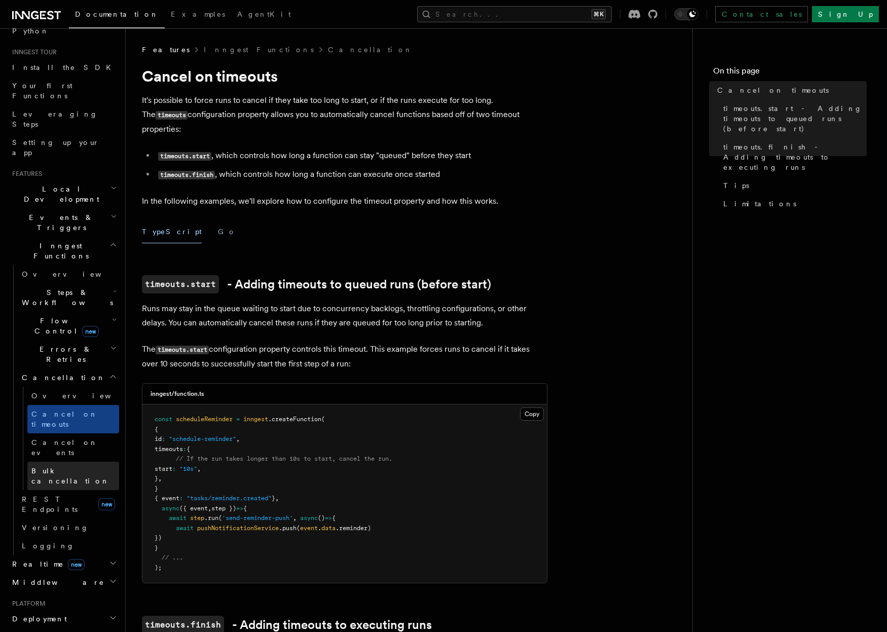
click at [63, 467] on span "Bulk cancellation" at bounding box center [70, 476] width 78 height 18
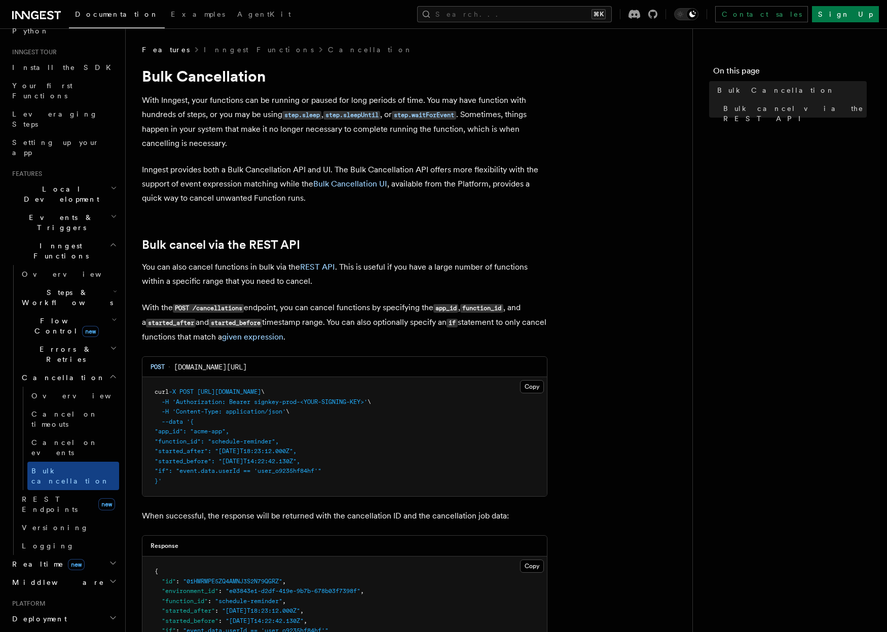
click at [46, 287] on span "Steps & Workflows" at bounding box center [65, 297] width 95 height 20
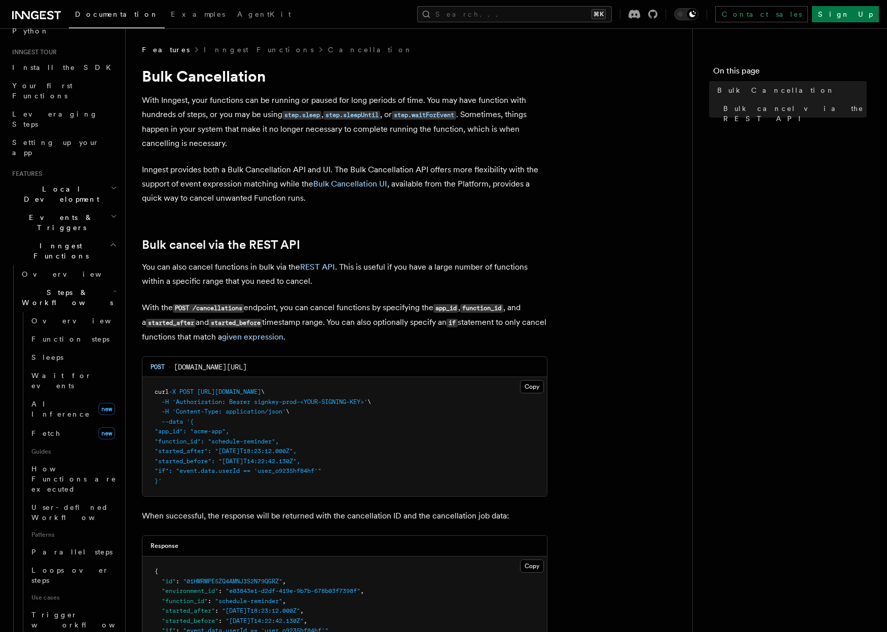
click at [41, 16] on icon at bounding box center [43, 15] width 6 height 8
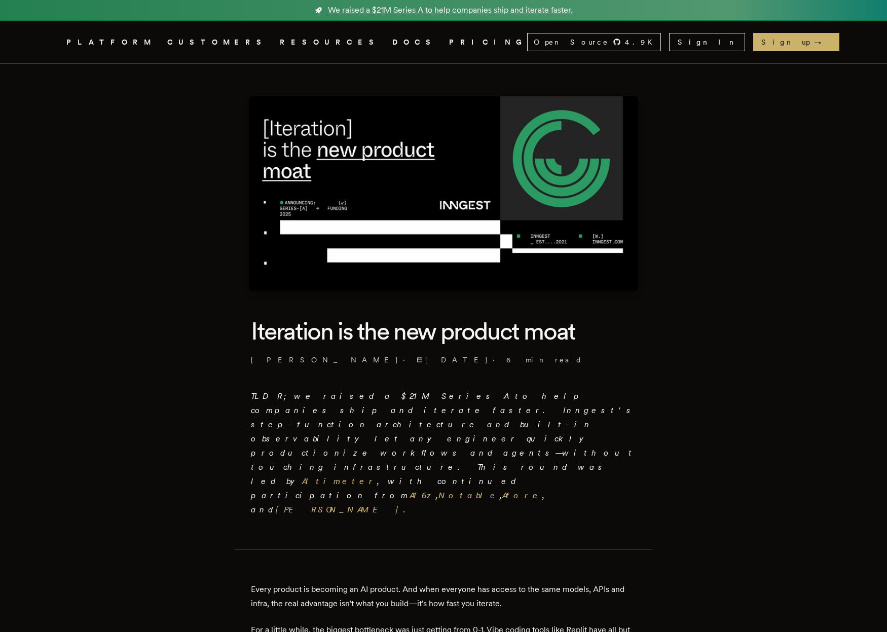
click at [458, 430] on p "TLDR; we raised a $21M Series A to help companies ship and iterate faster. Inng…" at bounding box center [443, 453] width 385 height 128
click at [458, 429] on p "TLDR; we raised a $21M Series A to help companies ship and iterate faster. Inng…" at bounding box center [443, 453] width 385 height 128
click at [377, 476] on link "Altimeter" at bounding box center [339, 481] width 75 height 10
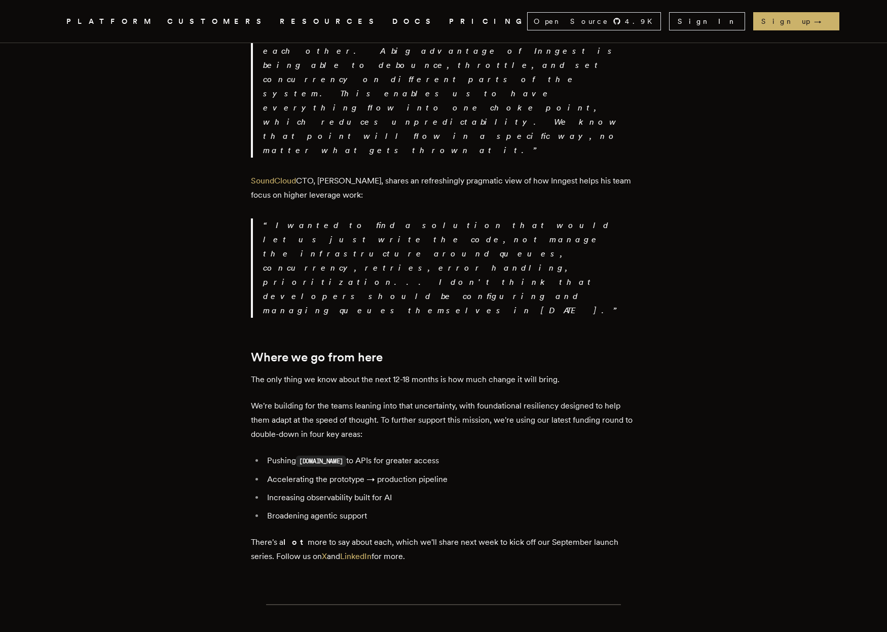
scroll to position [1819, 0]
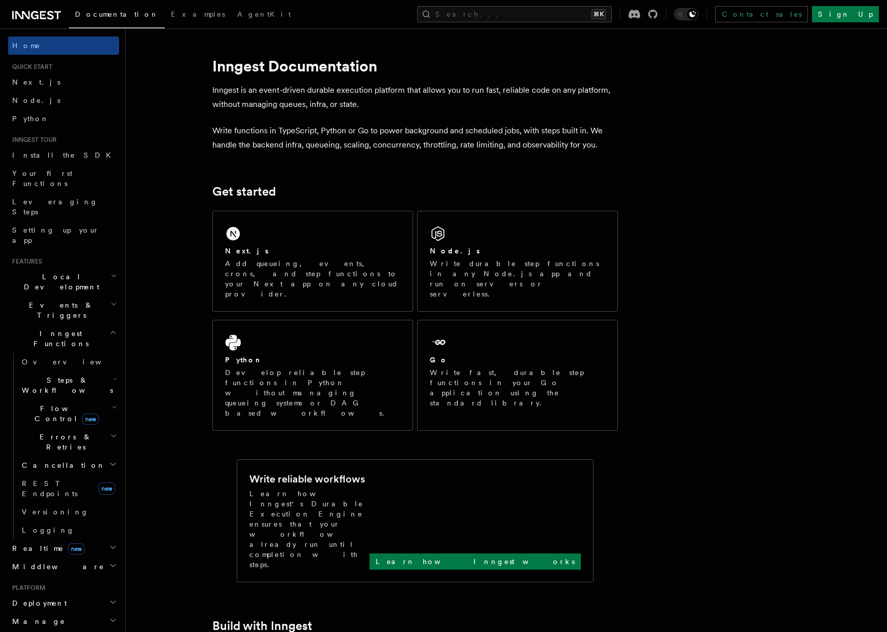
click at [30, 128] on div "Home Quick start Next.js Node.js Python Inngest tour Install the SDK Your first…" at bounding box center [63, 485] width 111 height 898
click at [29, 123] on span "Python" at bounding box center [30, 118] width 37 height 10
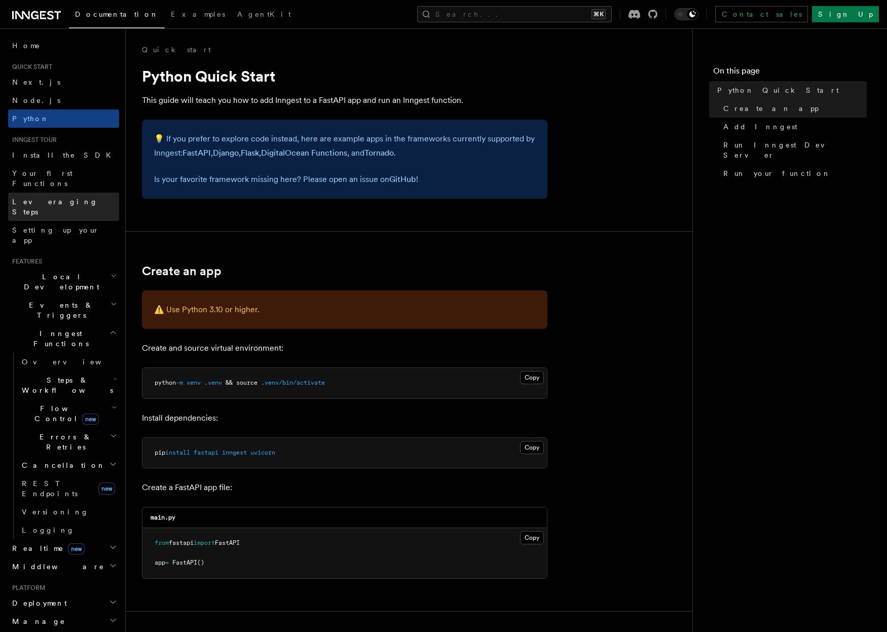
scroll to position [24, 0]
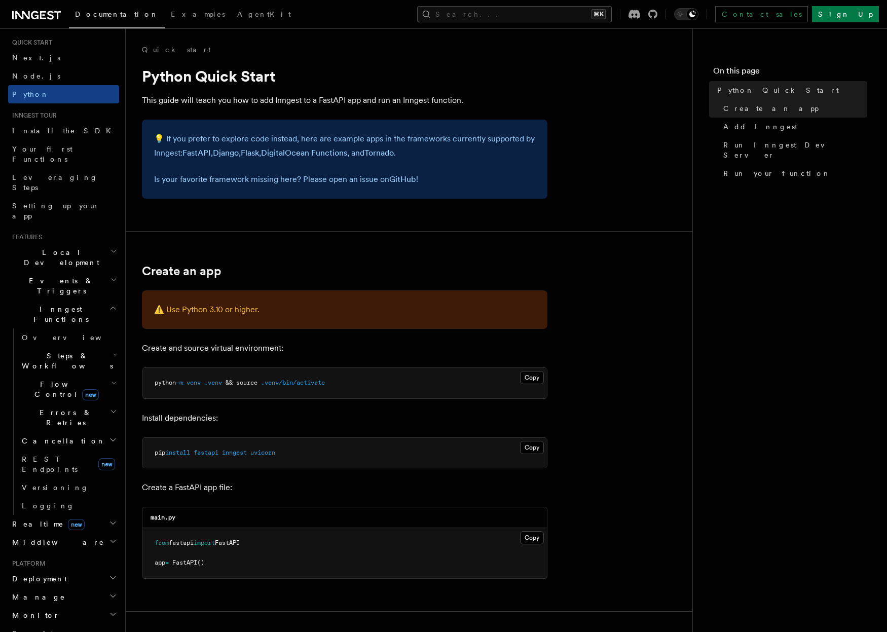
click at [46, 351] on span "Steps & Workflows" at bounding box center [65, 361] width 95 height 20
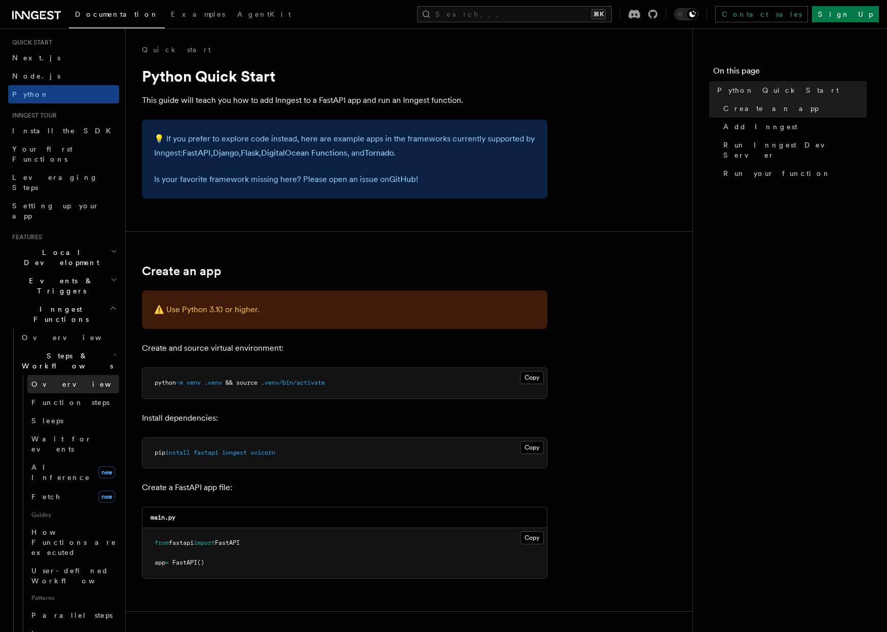
click at [51, 380] on span "Overview" at bounding box center [83, 384] width 104 height 8
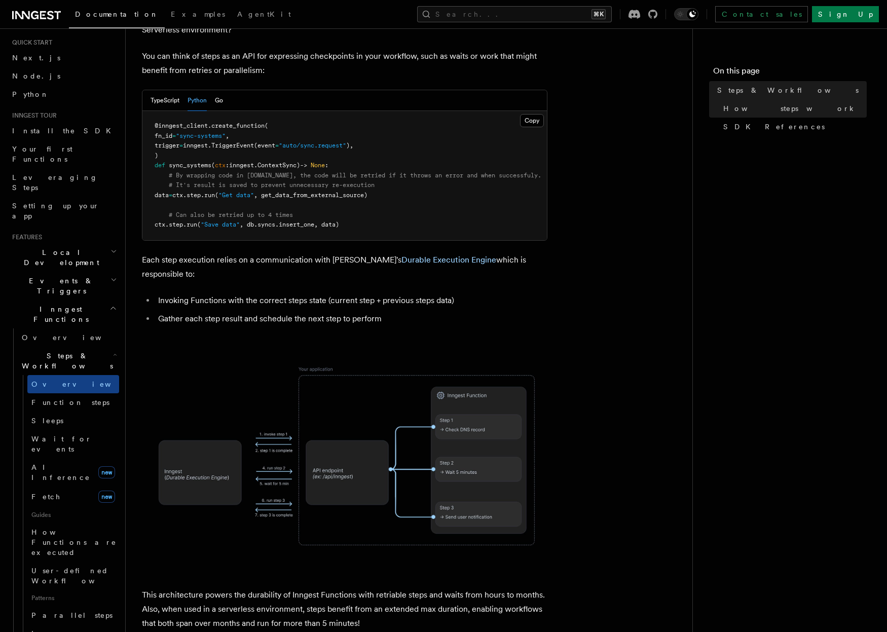
scroll to position [729, 0]
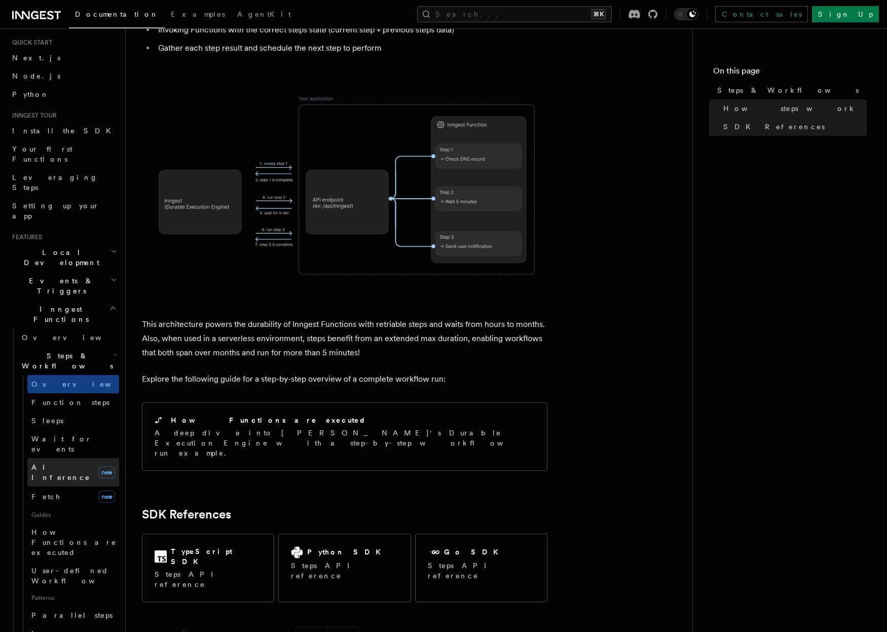
click at [68, 458] on link "AI Inference new" at bounding box center [73, 472] width 92 height 28
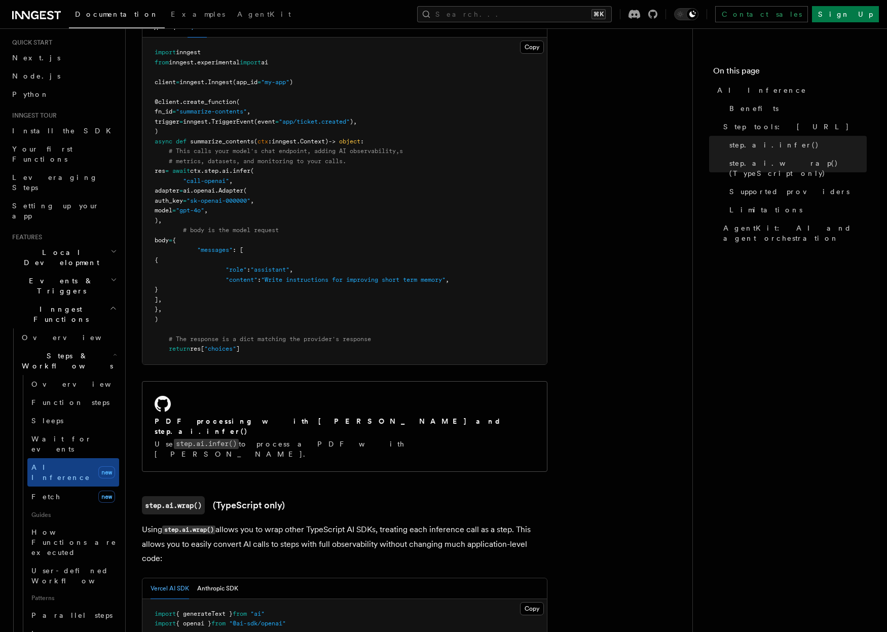
scroll to position [622, 0]
click at [46, 276] on span "Events & Triggers" at bounding box center [59, 286] width 102 height 20
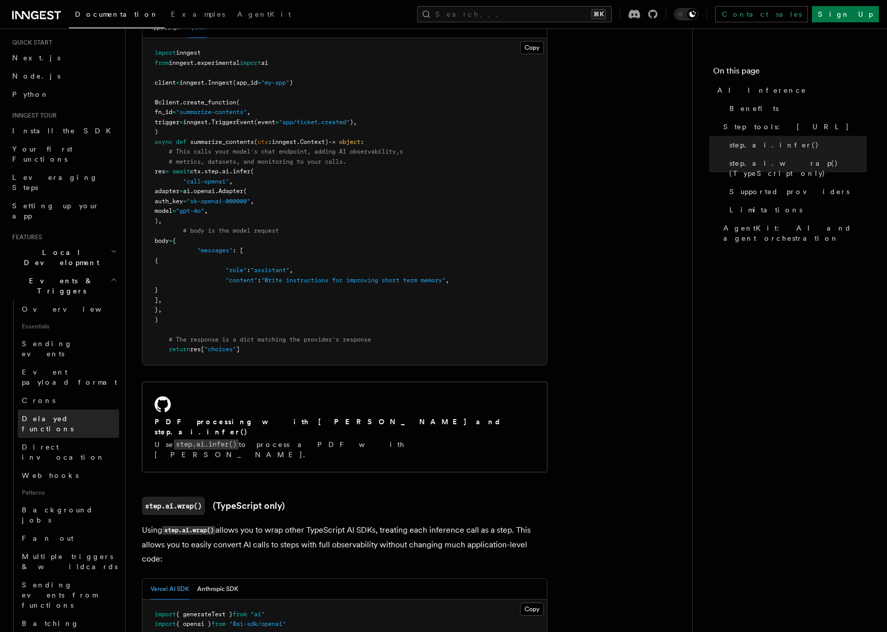
click at [58, 409] on link "Delayed functions" at bounding box center [68, 423] width 101 height 28
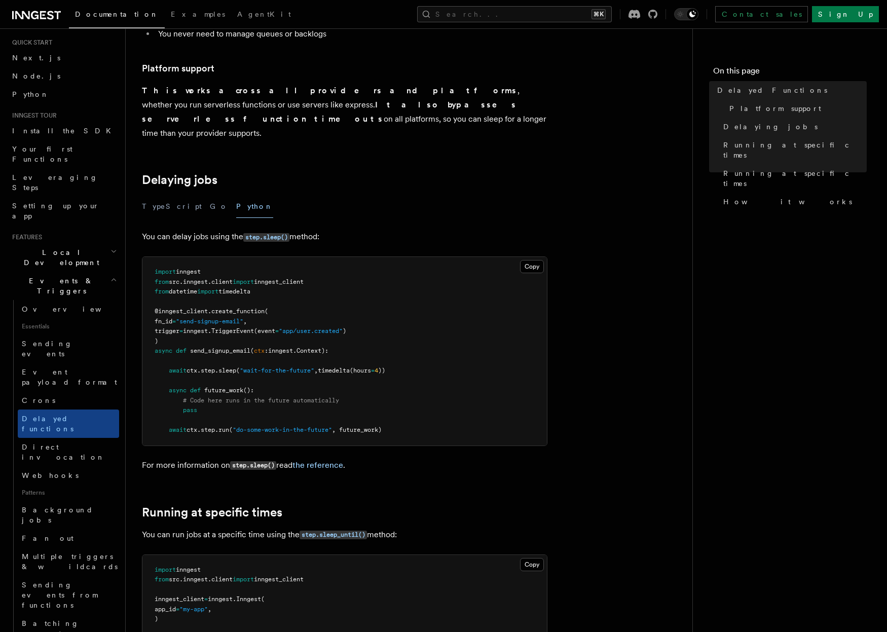
scroll to position [211, 0]
click at [78, 501] on link "Background jobs" at bounding box center [68, 515] width 101 height 28
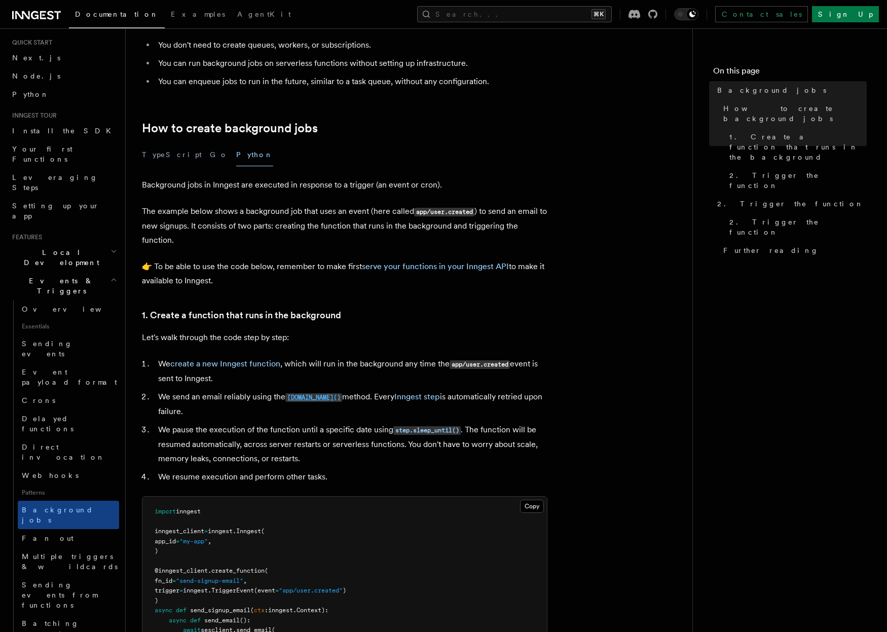
scroll to position [363, 0]
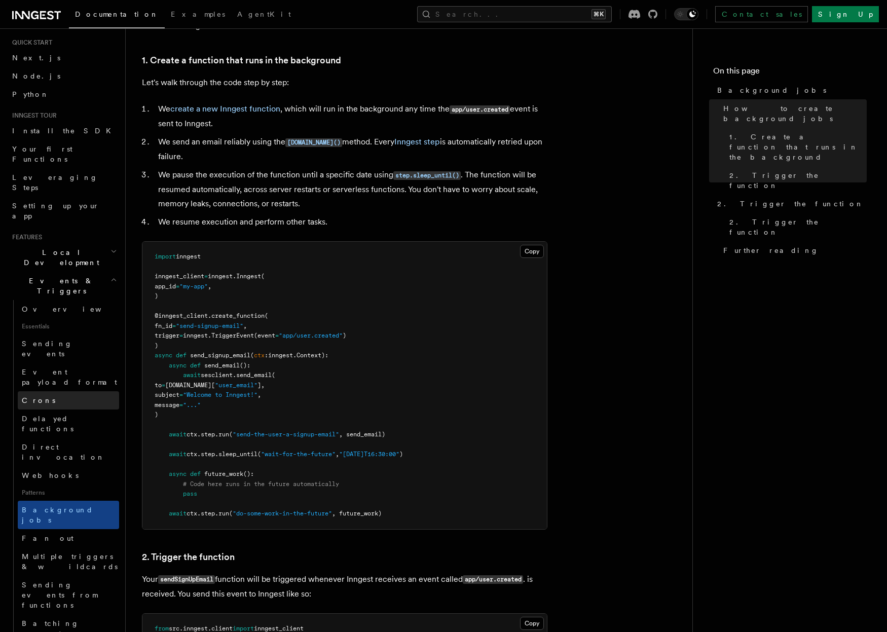
click at [39, 396] on span "Crons" at bounding box center [38, 400] width 33 height 8
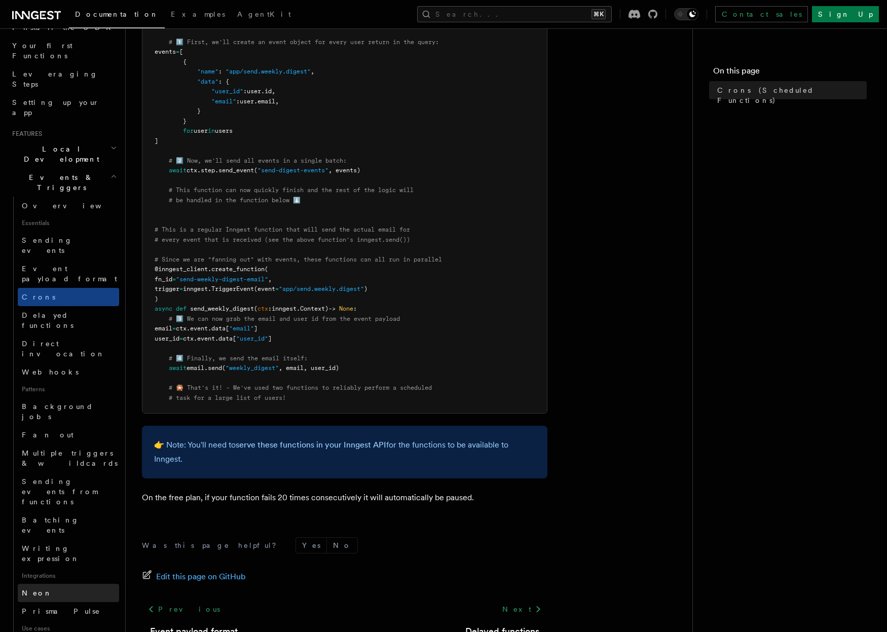
scroll to position [198, 0]
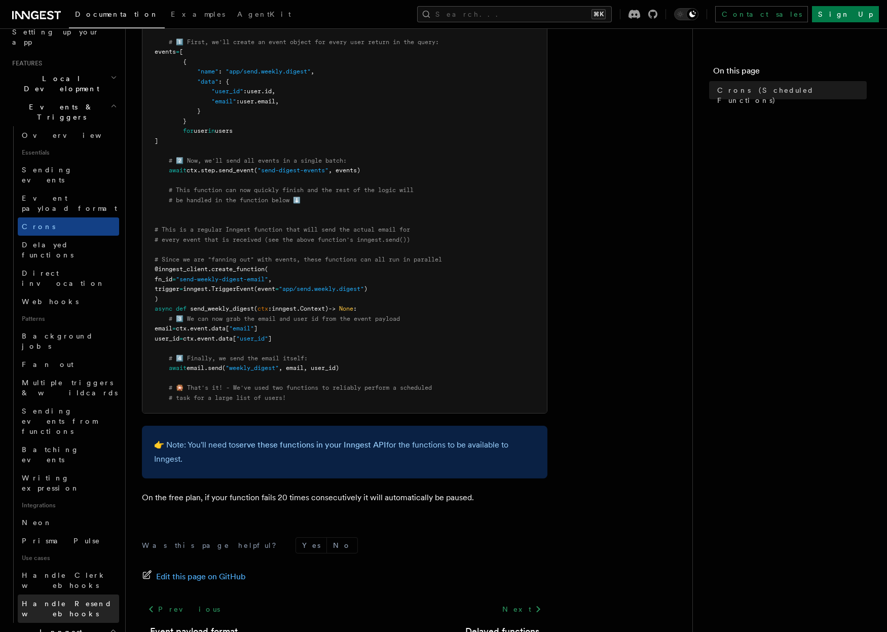
click at [48, 594] on link "Handle Resend webhooks" at bounding box center [68, 608] width 101 height 28
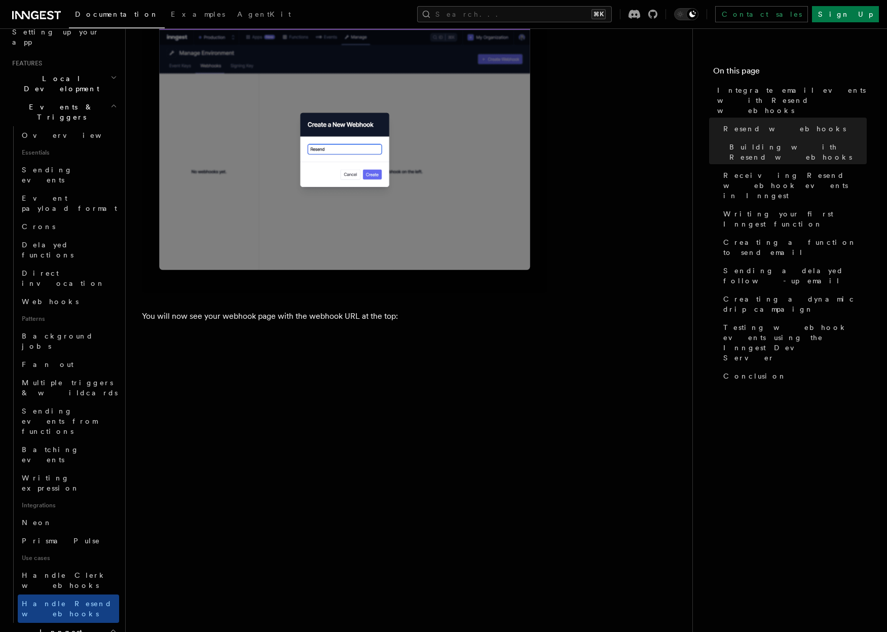
scroll to position [1645, 0]
